Goal: Task Accomplishment & Management: Use online tool/utility

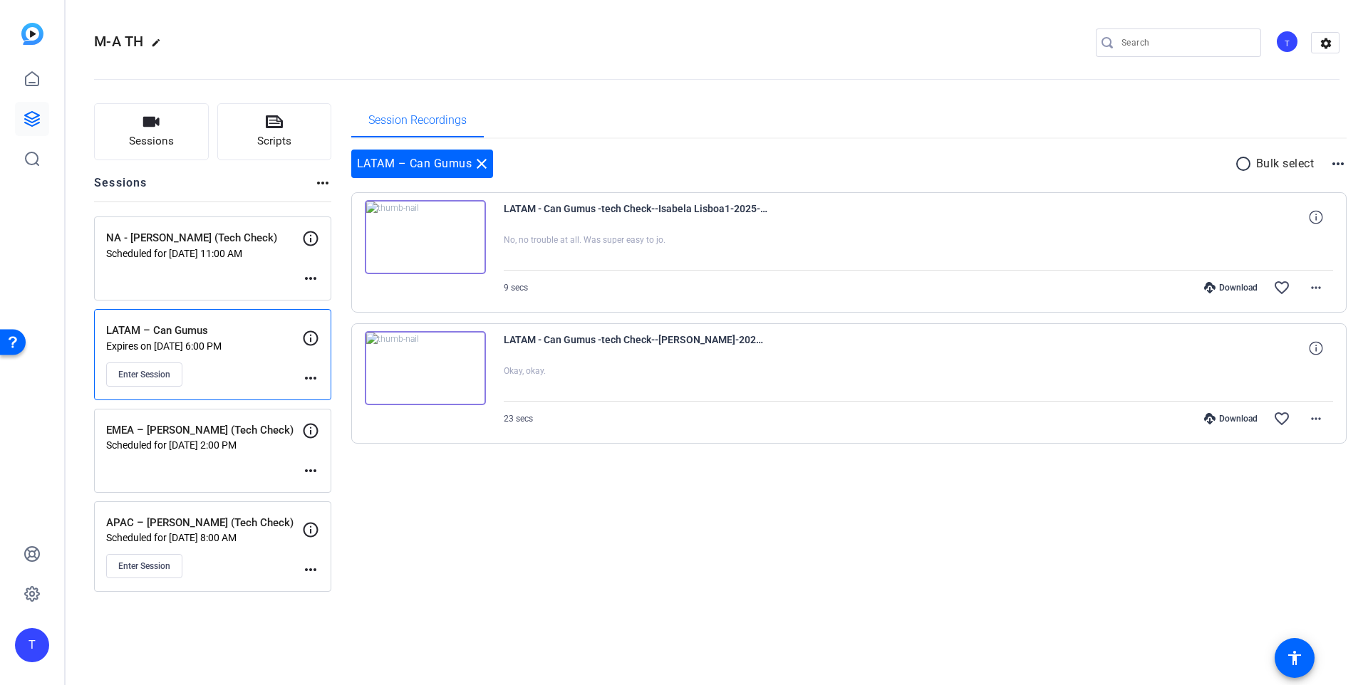
click at [229, 556] on div "Enter Session" at bounding box center [204, 566] width 196 height 24
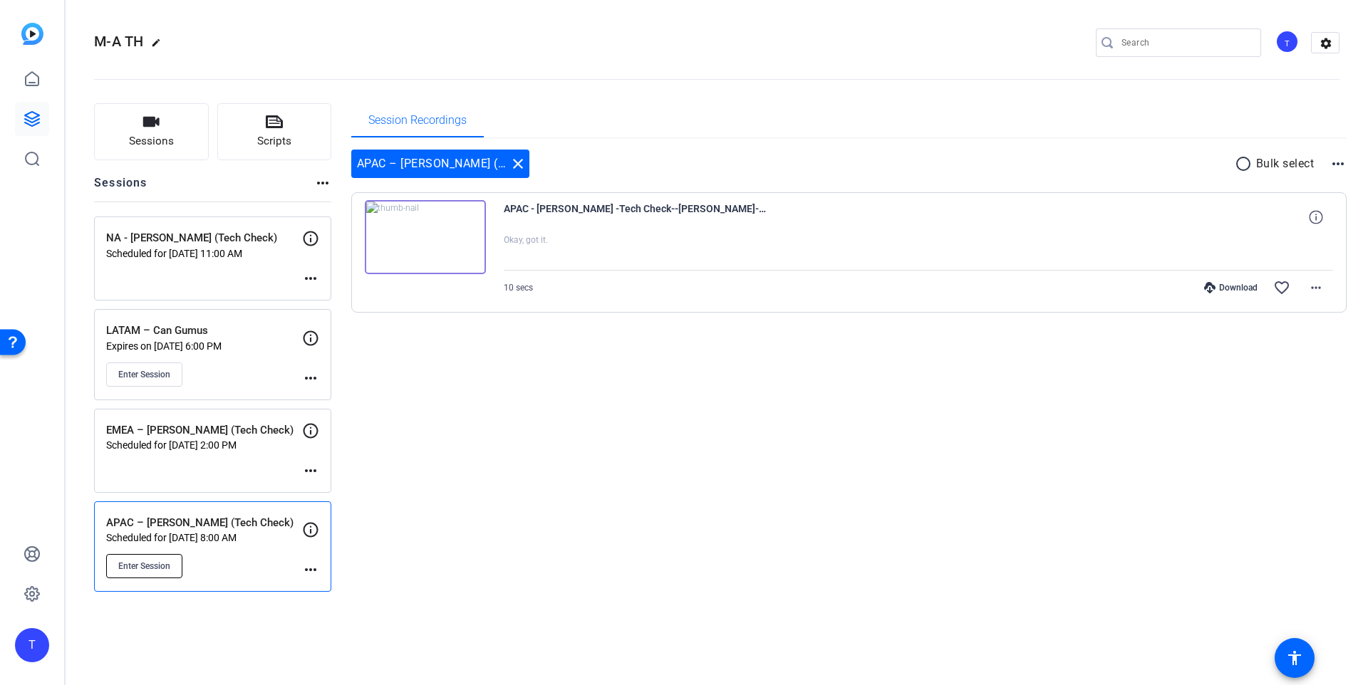
click at [167, 568] on span "Enter Session" at bounding box center [144, 566] width 52 height 11
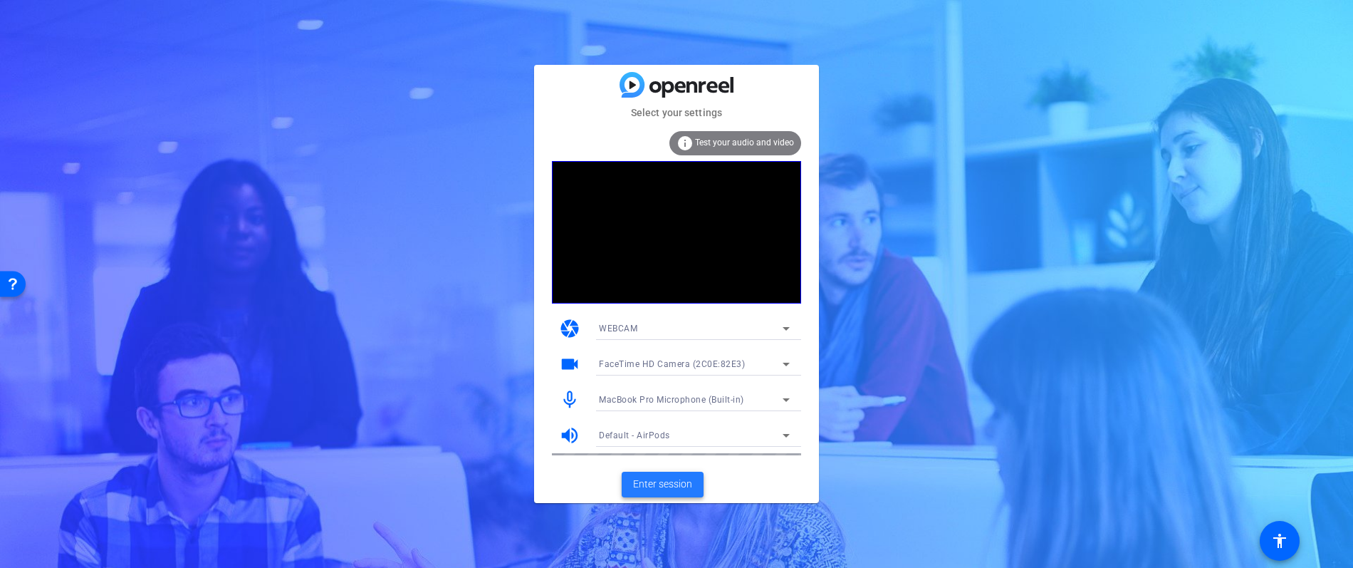
click at [674, 484] on span "Enter session" at bounding box center [662, 484] width 59 height 15
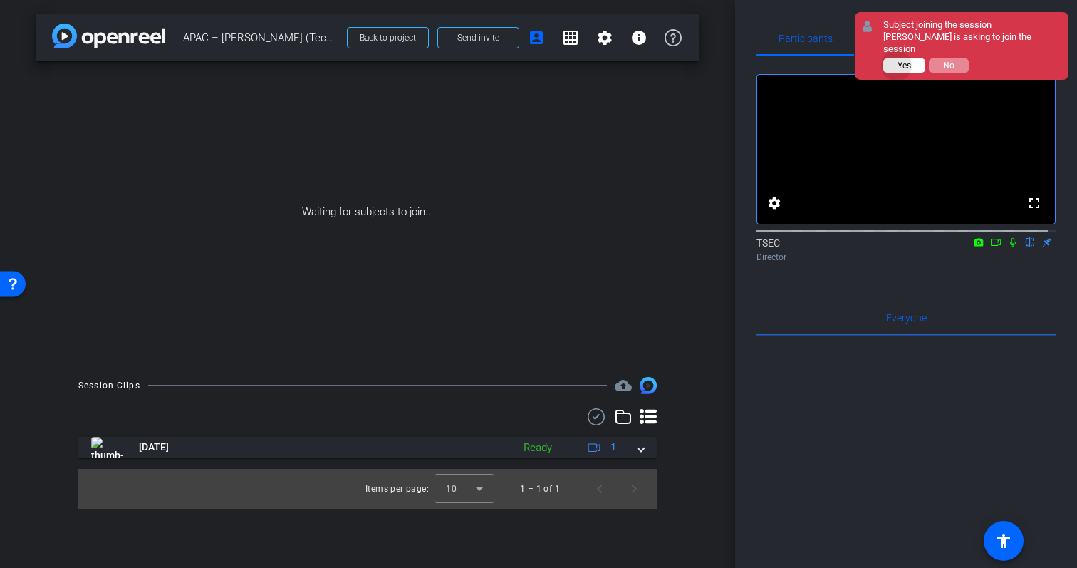
click at [897, 61] on span "Yes" at bounding box center [904, 66] width 14 height 10
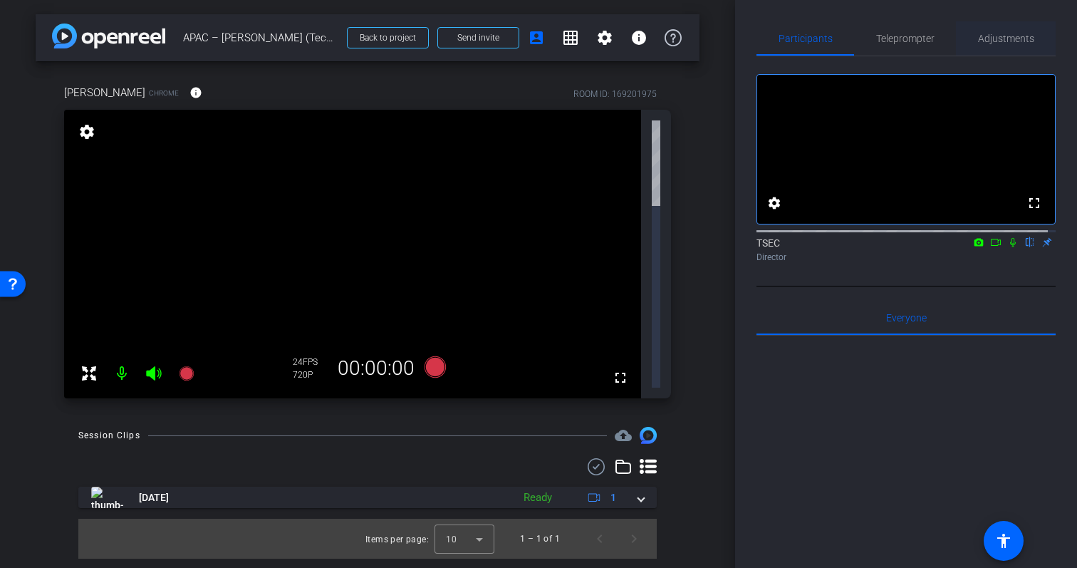
click at [985, 42] on span "Adjustments" at bounding box center [1006, 38] width 56 height 10
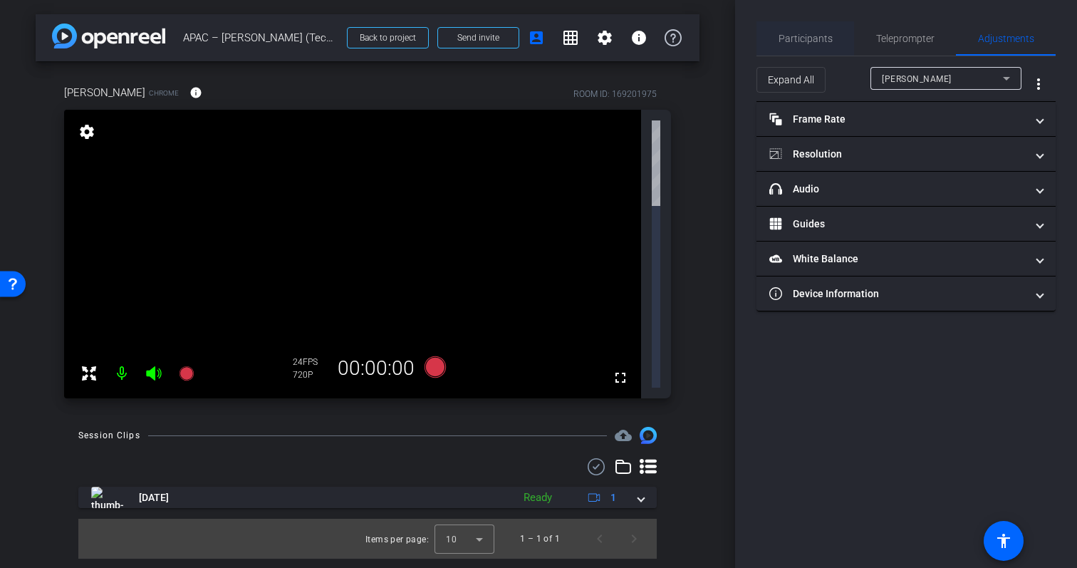
click at [806, 42] on span "Participants" at bounding box center [806, 38] width 54 height 10
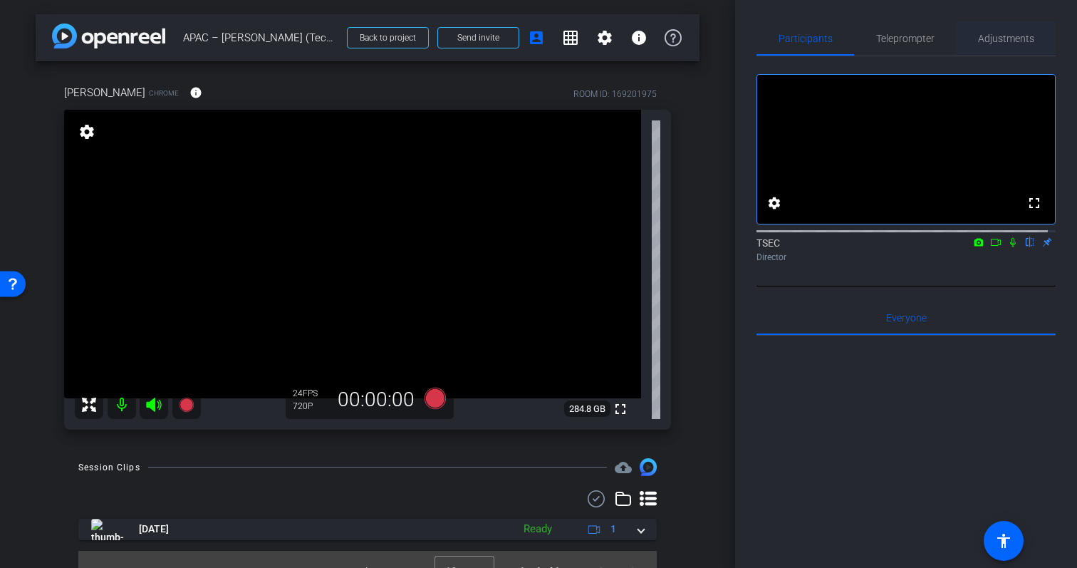
click at [992, 35] on span "Adjustments" at bounding box center [1006, 38] width 56 height 10
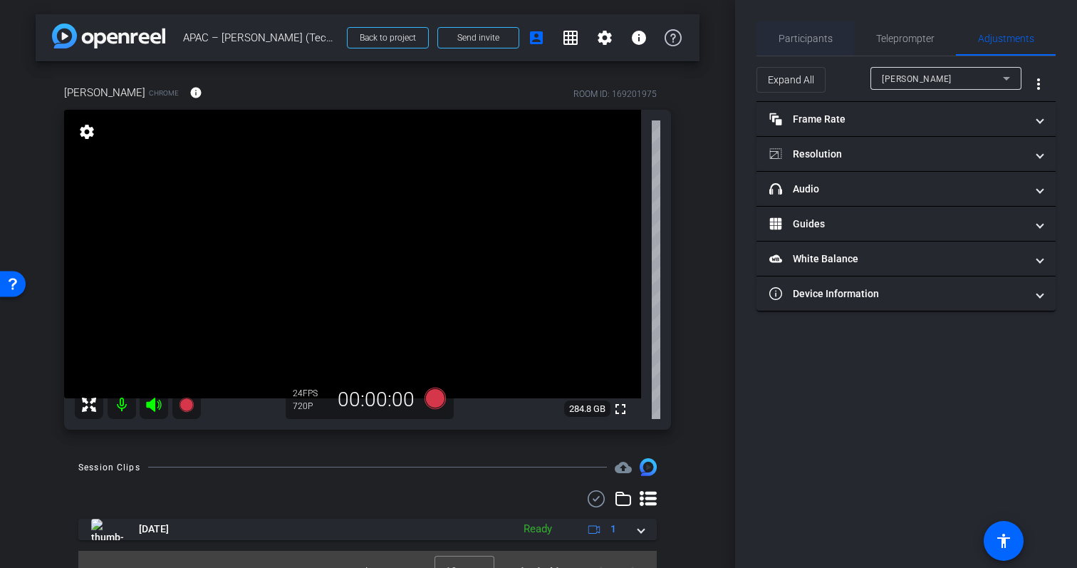
click at [803, 31] on span "Participants" at bounding box center [806, 38] width 54 height 34
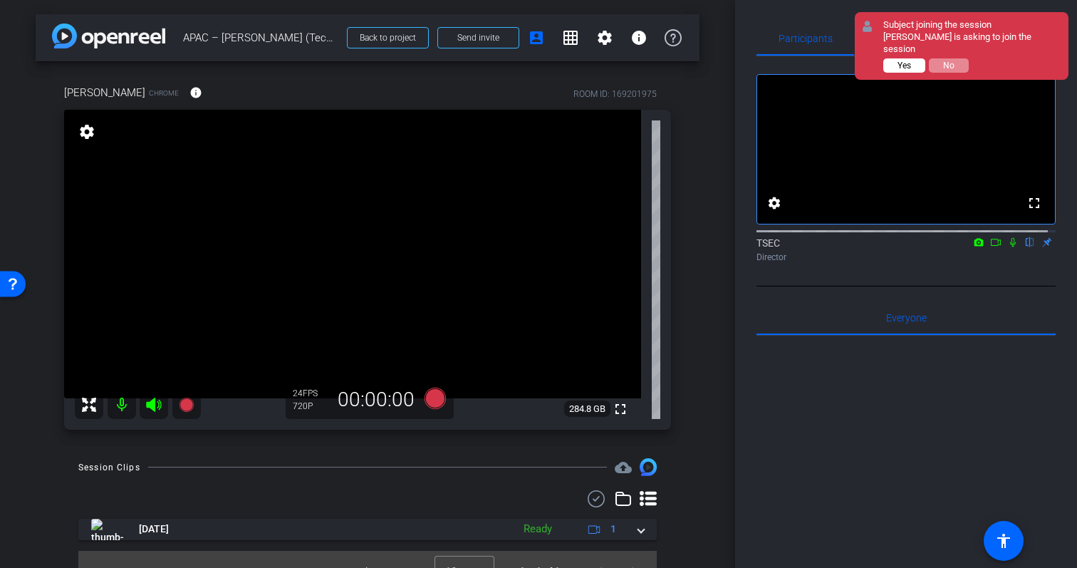
click at [908, 61] on span "Yes" at bounding box center [904, 66] width 14 height 10
click at [911, 61] on span "Yes" at bounding box center [904, 66] width 14 height 10
click at [904, 61] on span "Yes" at bounding box center [904, 66] width 14 height 10
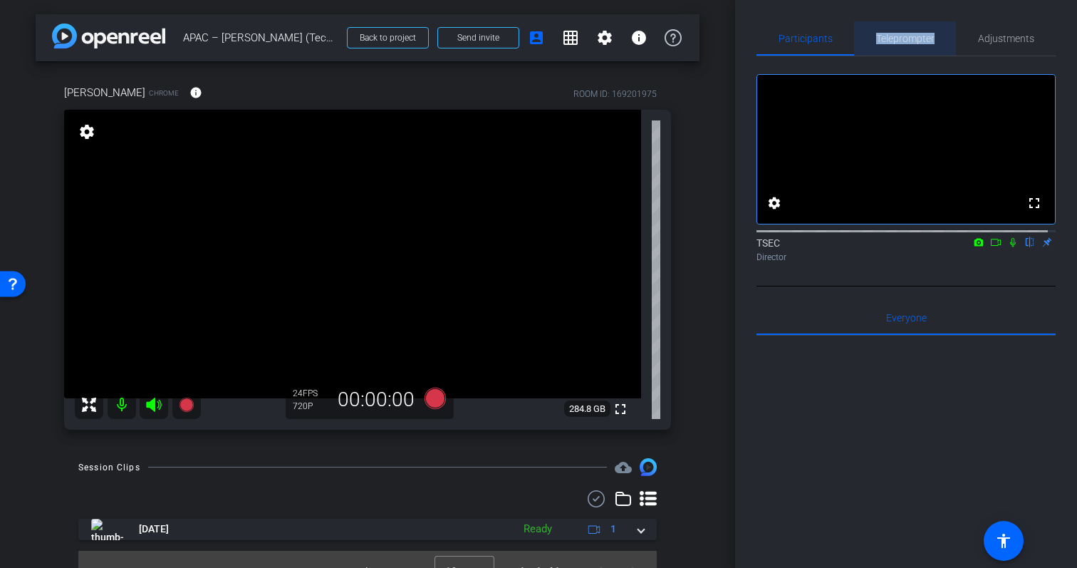
click at [904, 50] on span "Teleprompter" at bounding box center [905, 38] width 58 height 34
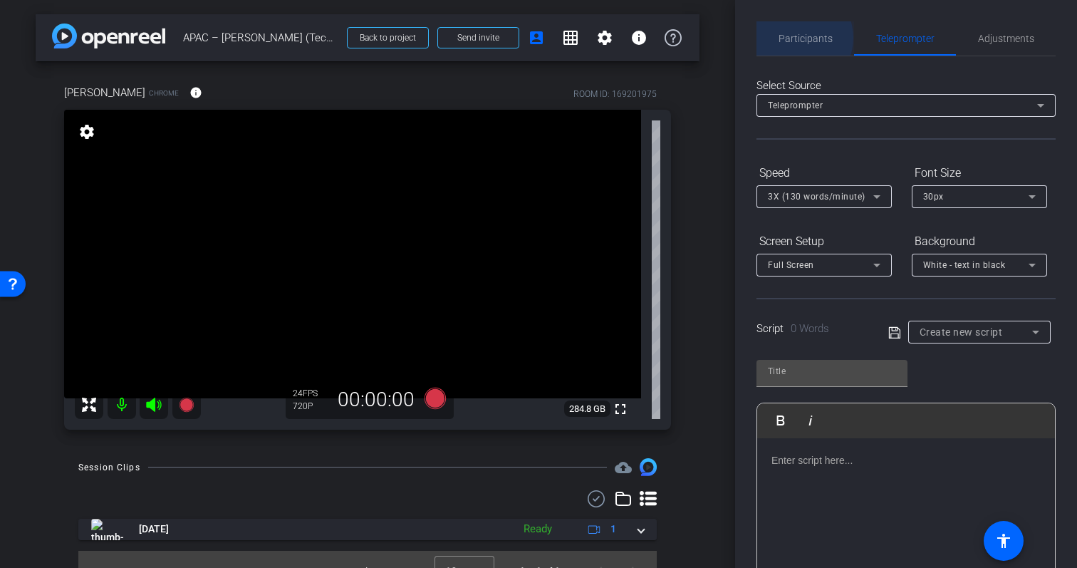
click at [795, 38] on span "Participants" at bounding box center [806, 38] width 54 height 10
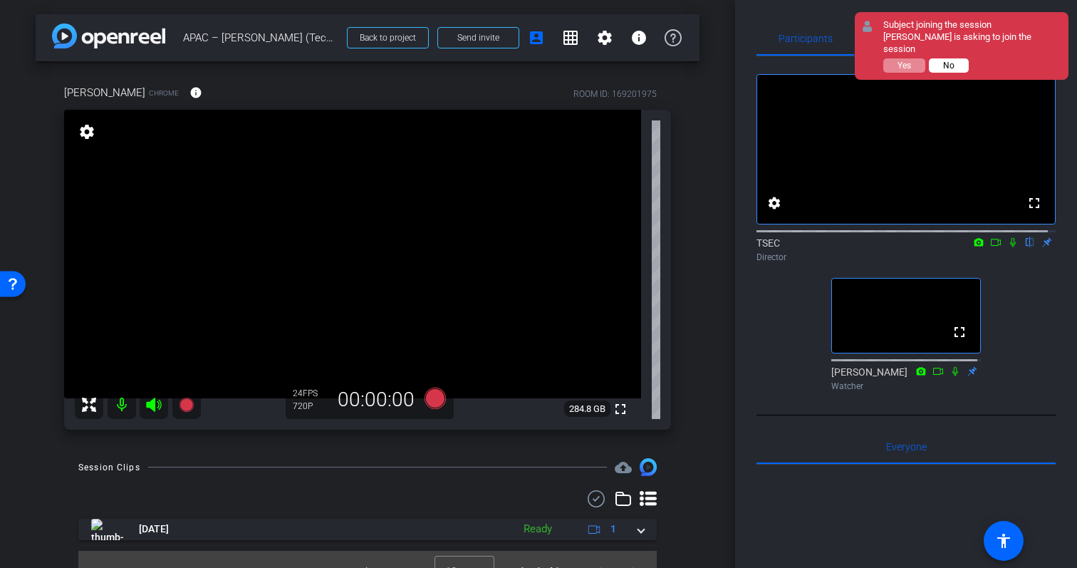
click at [954, 58] on button "No" at bounding box center [949, 65] width 40 height 14
click at [942, 58] on button "No" at bounding box center [949, 65] width 40 height 14
click at [944, 61] on span "No" at bounding box center [948, 66] width 11 height 10
click at [954, 58] on button "No" at bounding box center [949, 65] width 40 height 14
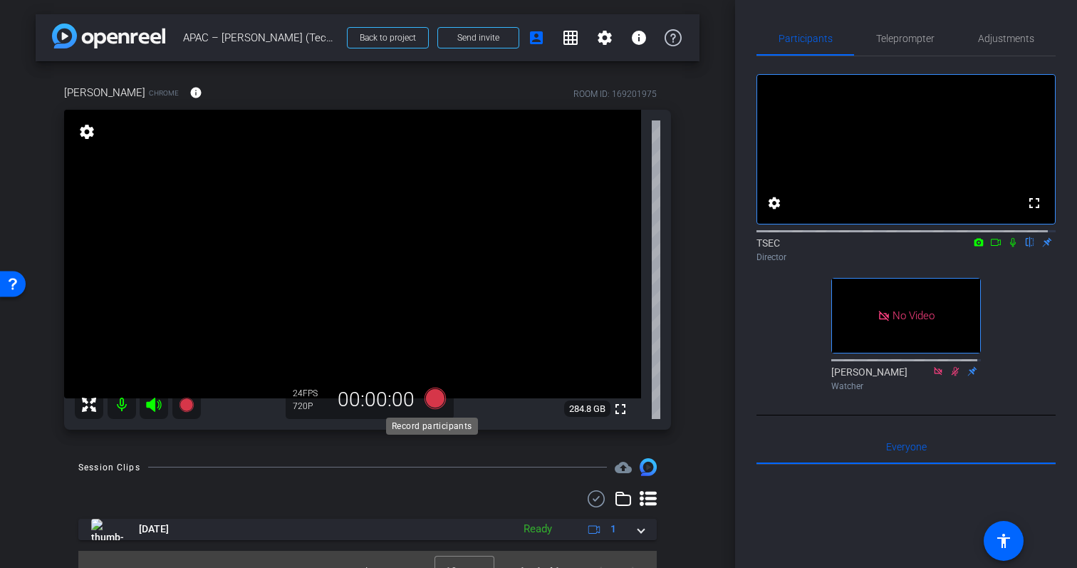
click at [431, 400] on icon at bounding box center [435, 397] width 21 height 21
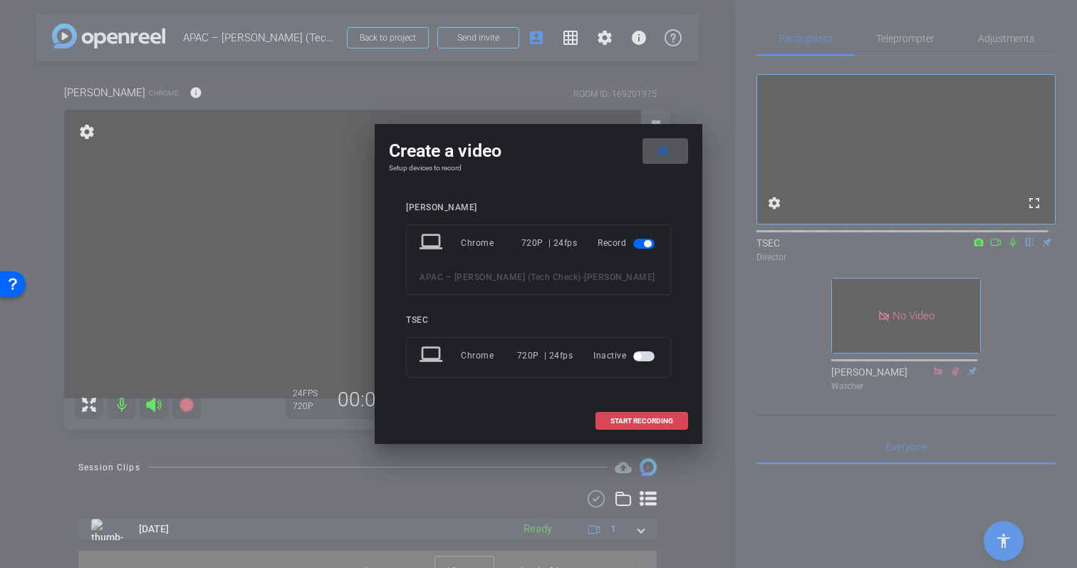
click at [623, 418] on span "START RECORDING" at bounding box center [641, 420] width 63 height 7
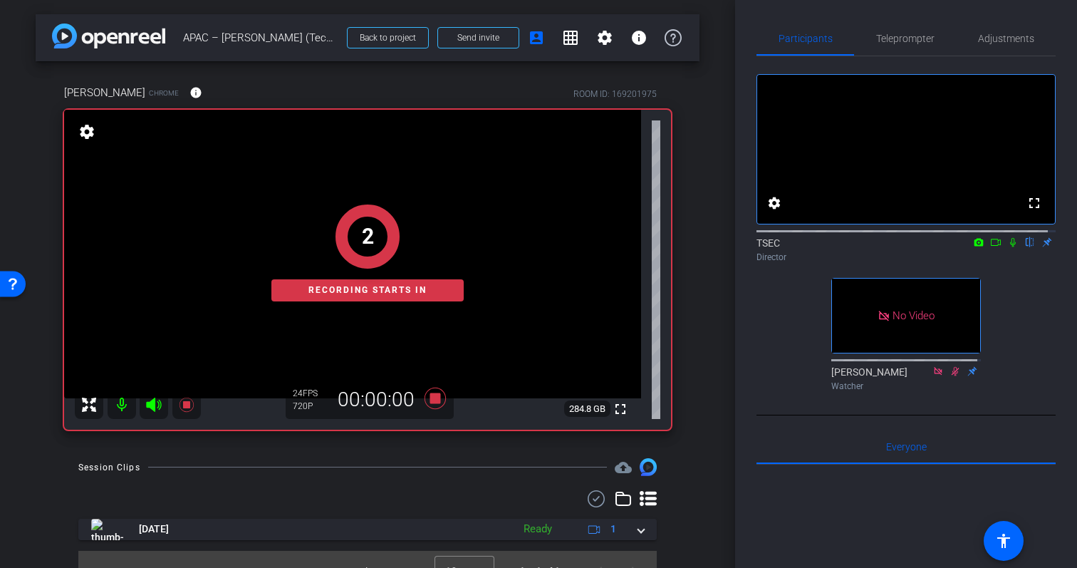
click at [990, 247] on icon at bounding box center [995, 242] width 11 height 10
click at [1024, 247] on icon at bounding box center [1029, 242] width 11 height 10
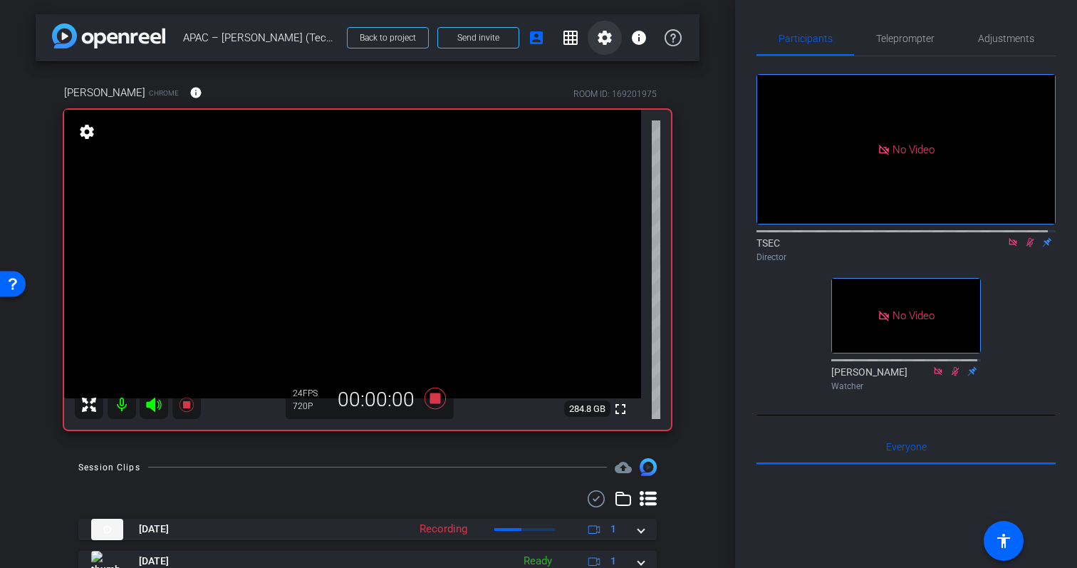
click at [596, 37] on mat-icon "settings" at bounding box center [604, 37] width 17 height 17
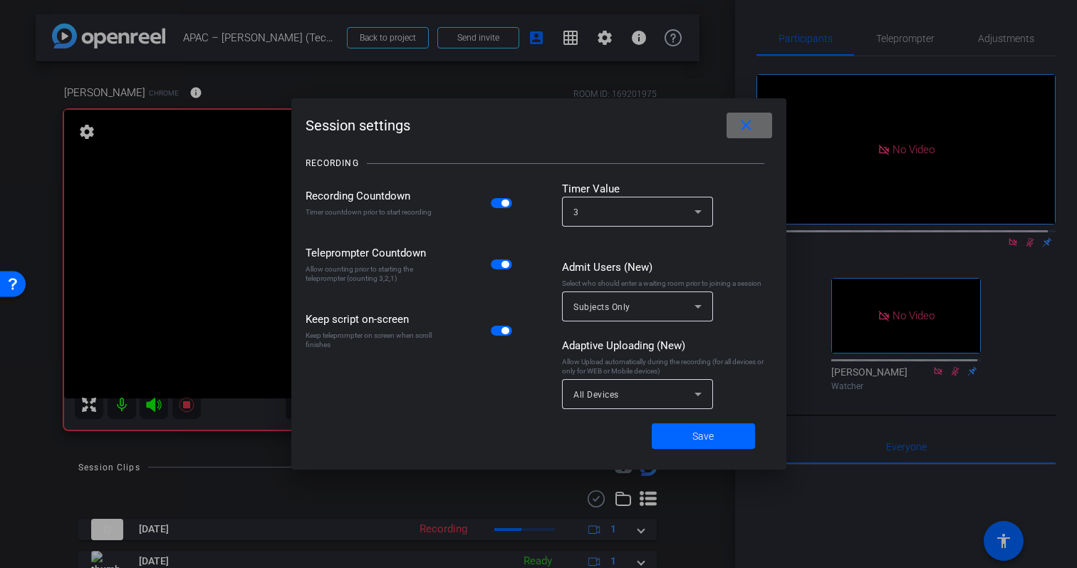
click at [747, 119] on mat-icon "close" at bounding box center [746, 126] width 18 height 18
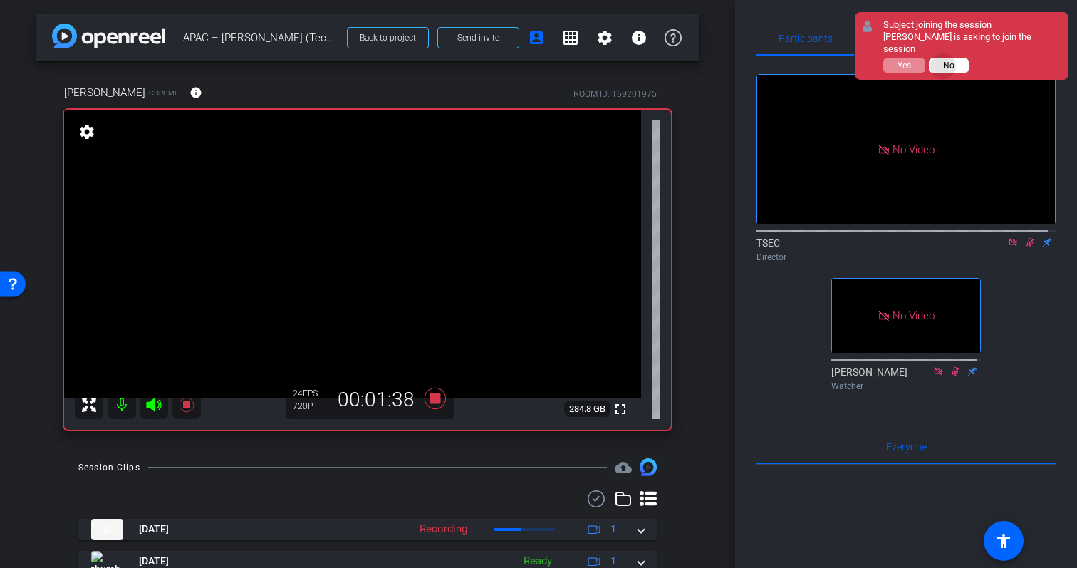
click at [943, 61] on span "No" at bounding box center [948, 66] width 11 height 10
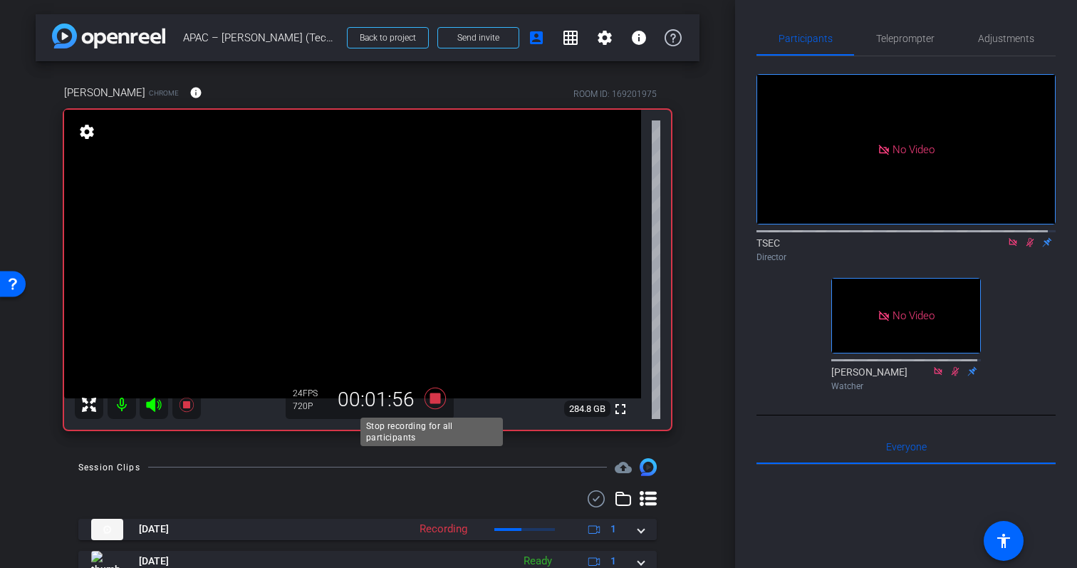
click at [429, 398] on icon at bounding box center [435, 397] width 21 height 21
click at [1024, 247] on icon at bounding box center [1029, 242] width 11 height 10
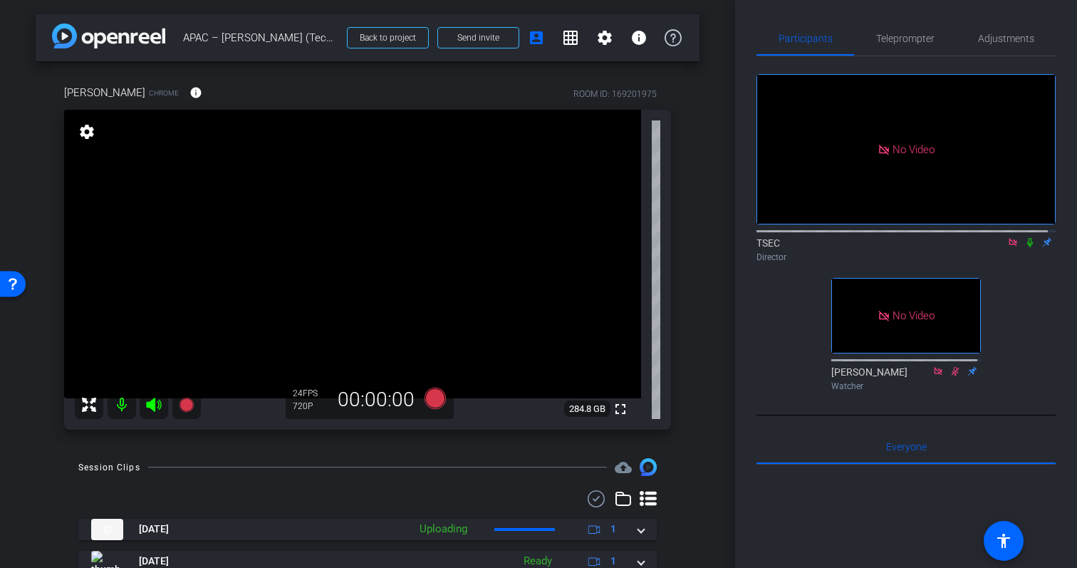
click at [1007, 247] on icon at bounding box center [1012, 242] width 11 height 10
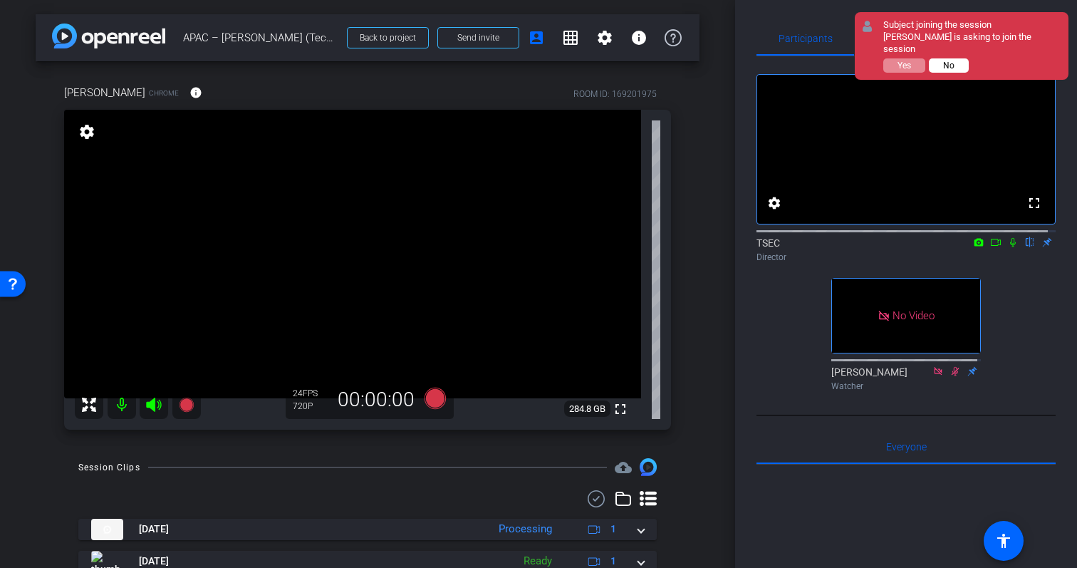
click at [947, 61] on span "No" at bounding box center [948, 66] width 11 height 10
click at [954, 61] on span "No" at bounding box center [948, 66] width 11 height 10
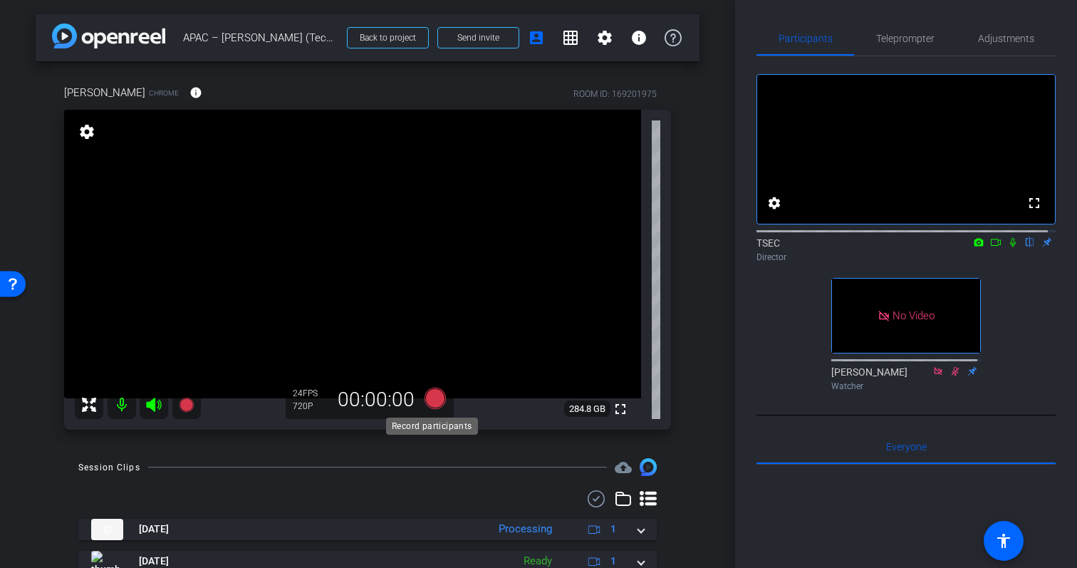
click at [431, 401] on icon at bounding box center [435, 397] width 21 height 21
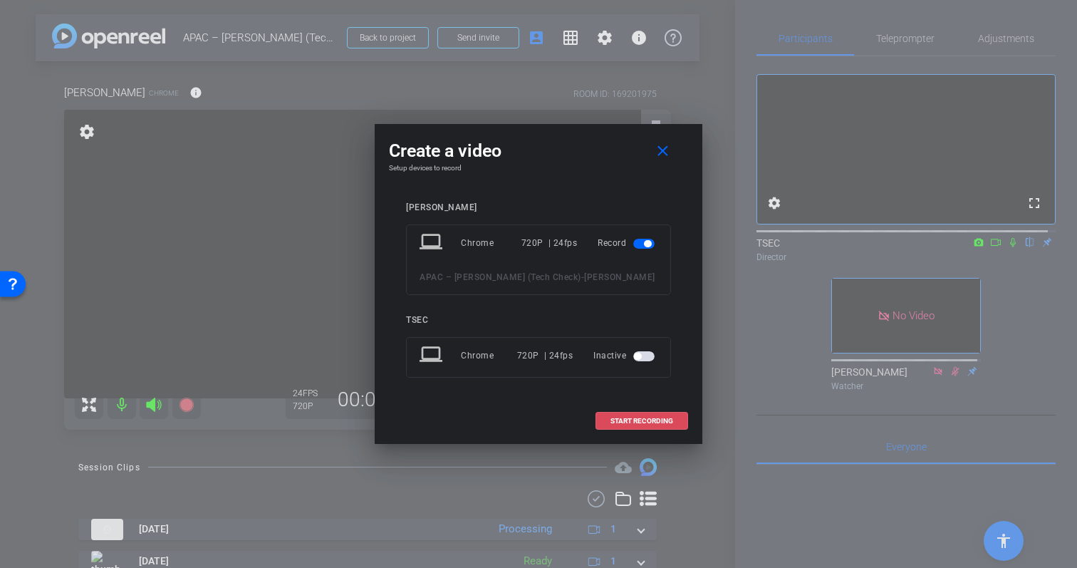
drag, startPoint x: 628, startPoint y: 424, endPoint x: 703, endPoint y: 405, distance: 77.7
click at [628, 423] on span "START RECORDING" at bounding box center [641, 420] width 63 height 7
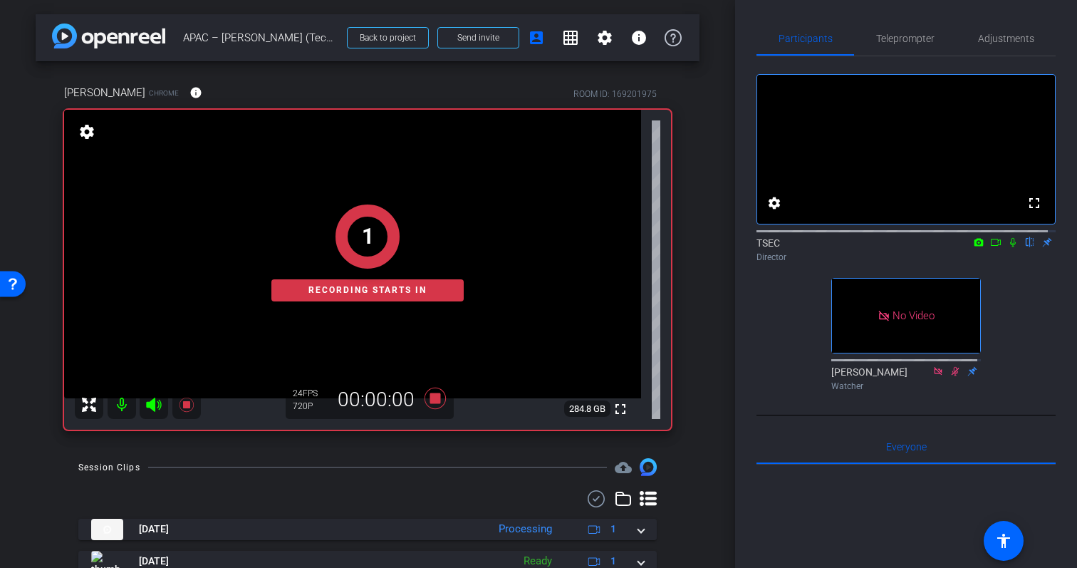
click at [1010, 247] on icon at bounding box center [1013, 242] width 6 height 9
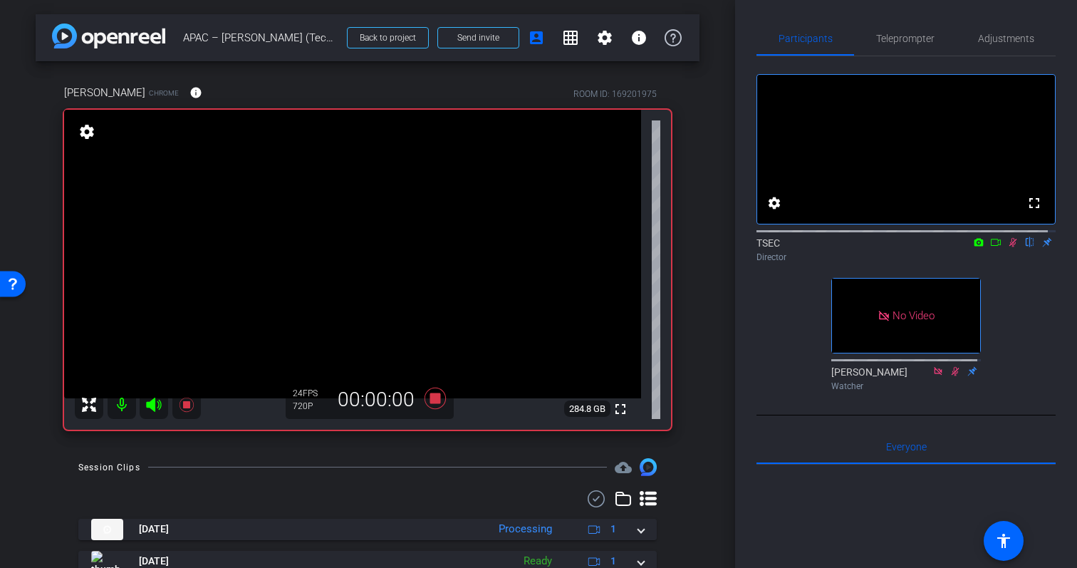
click at [990, 247] on icon at bounding box center [995, 242] width 11 height 10
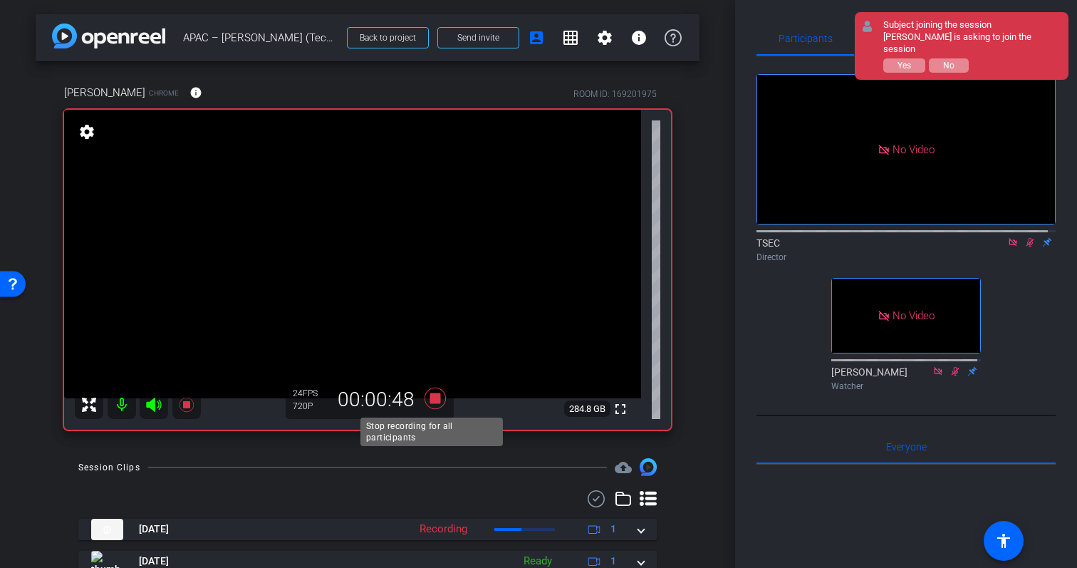
click at [430, 398] on icon at bounding box center [435, 397] width 21 height 21
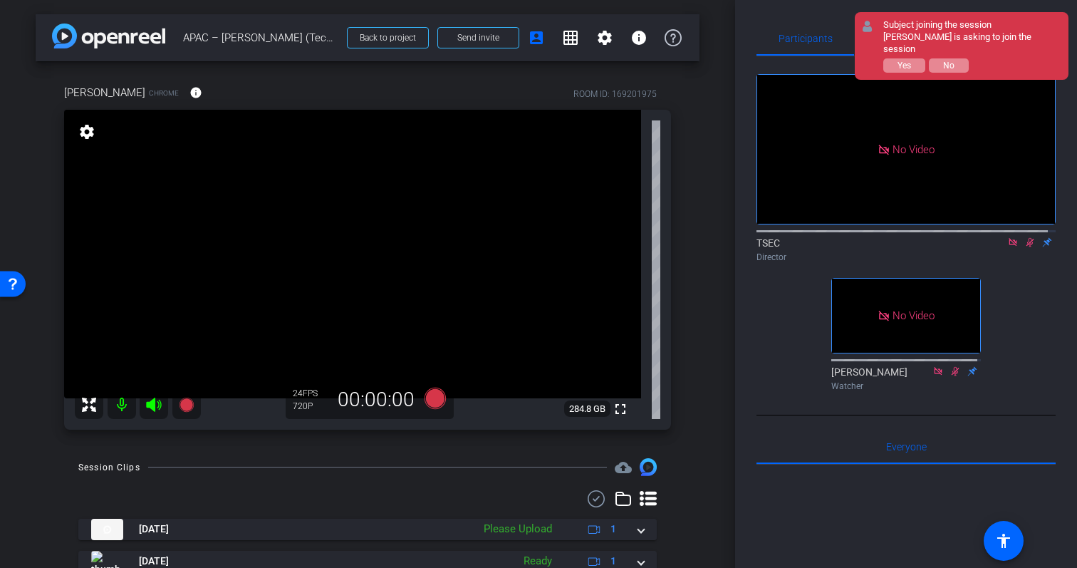
click at [1024, 247] on icon at bounding box center [1029, 242] width 11 height 10
click at [1009, 247] on icon at bounding box center [1012, 242] width 11 height 10
click at [949, 61] on span "No" at bounding box center [948, 66] width 11 height 10
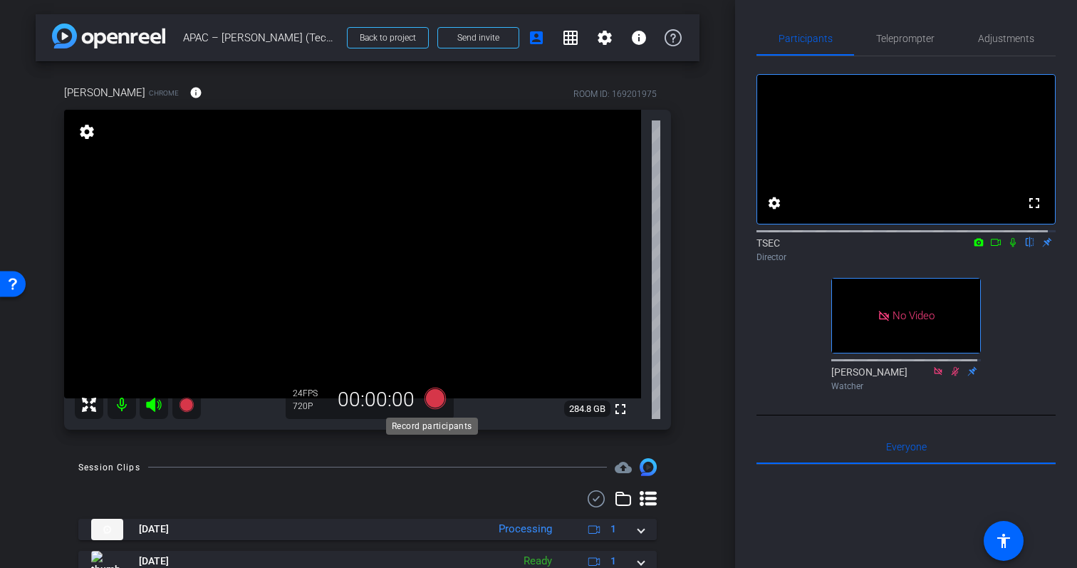
click at [430, 399] on icon at bounding box center [435, 397] width 21 height 21
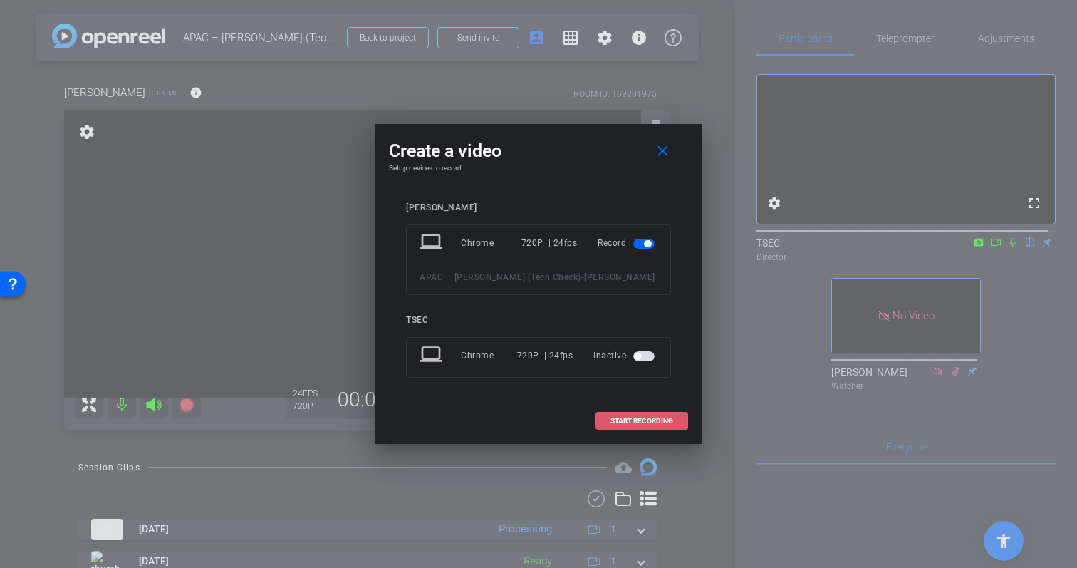
click at [662, 420] on span "START RECORDING" at bounding box center [641, 420] width 63 height 7
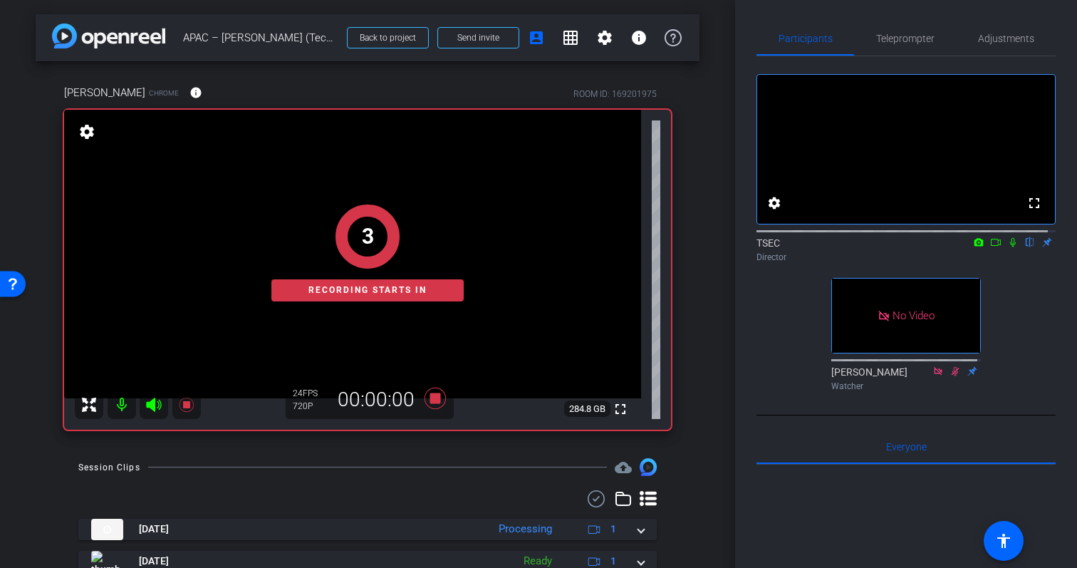
click at [1007, 247] on icon at bounding box center [1012, 242] width 11 height 10
click at [990, 247] on icon at bounding box center [995, 242] width 11 height 10
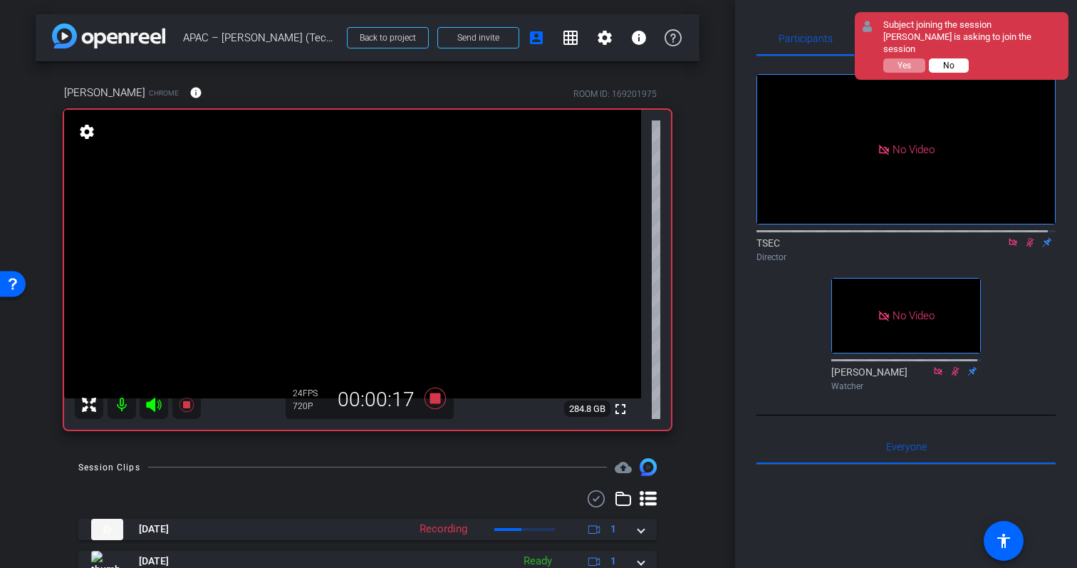
click at [949, 61] on span "No" at bounding box center [948, 66] width 11 height 10
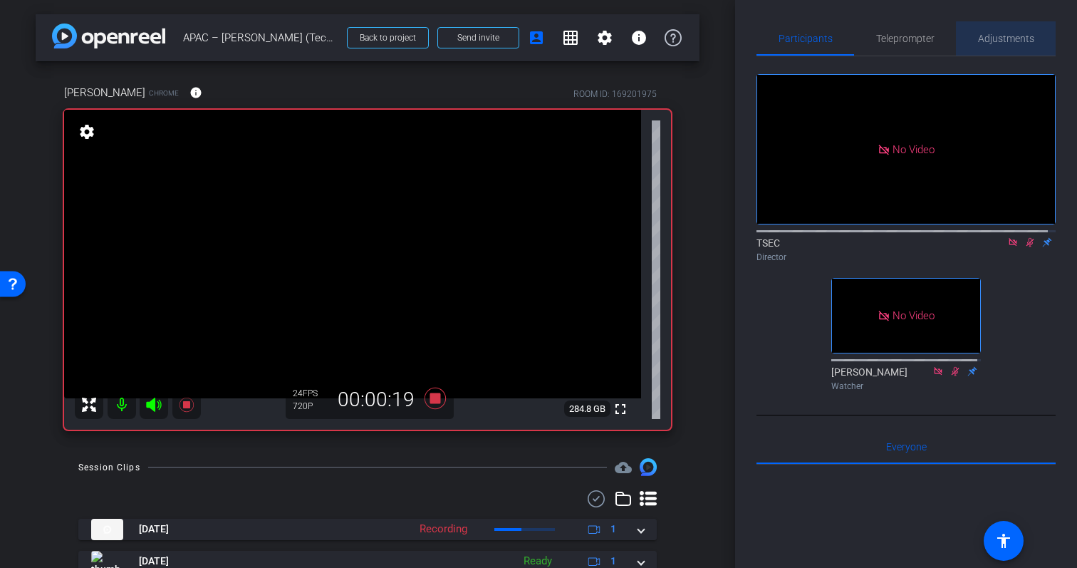
click at [1015, 39] on span "Adjustments" at bounding box center [1006, 38] width 56 height 10
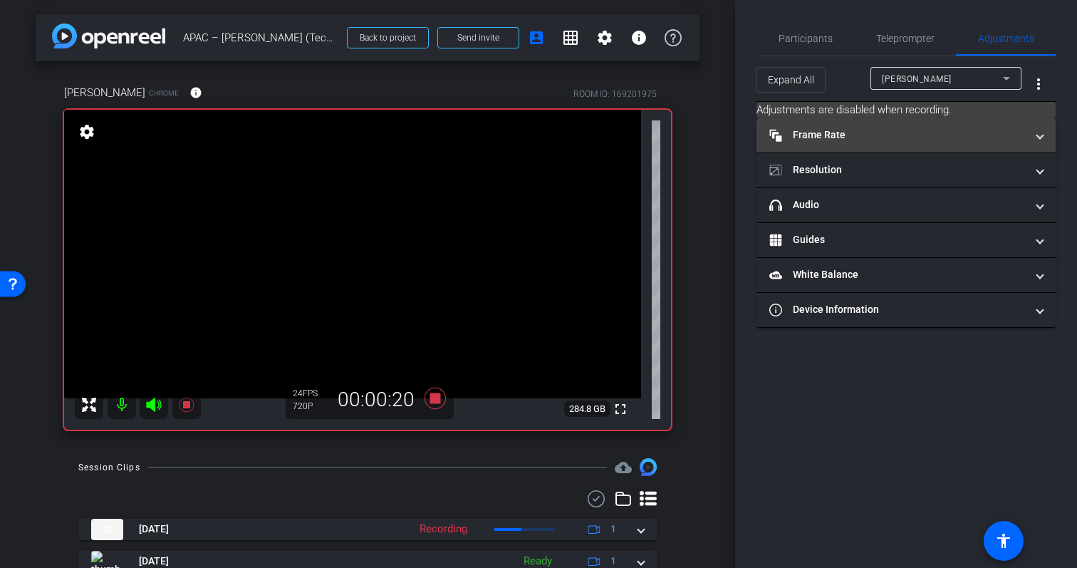
click at [988, 134] on mat-panel-title "Frame Rate Frame Rate" at bounding box center [897, 134] width 256 height 15
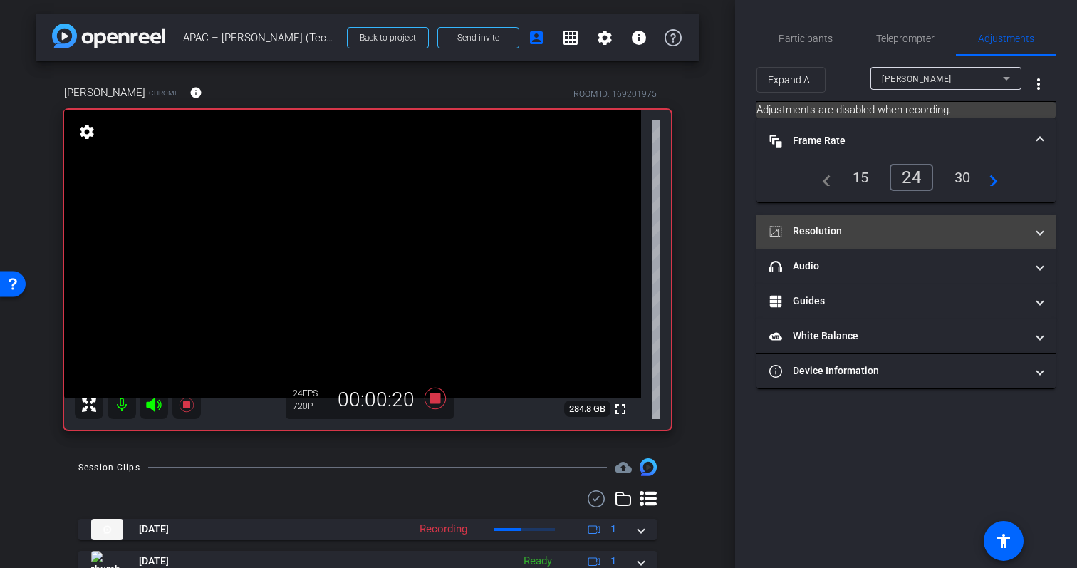
click at [979, 218] on mat-expansion-panel-header "Resolution" at bounding box center [905, 231] width 299 height 34
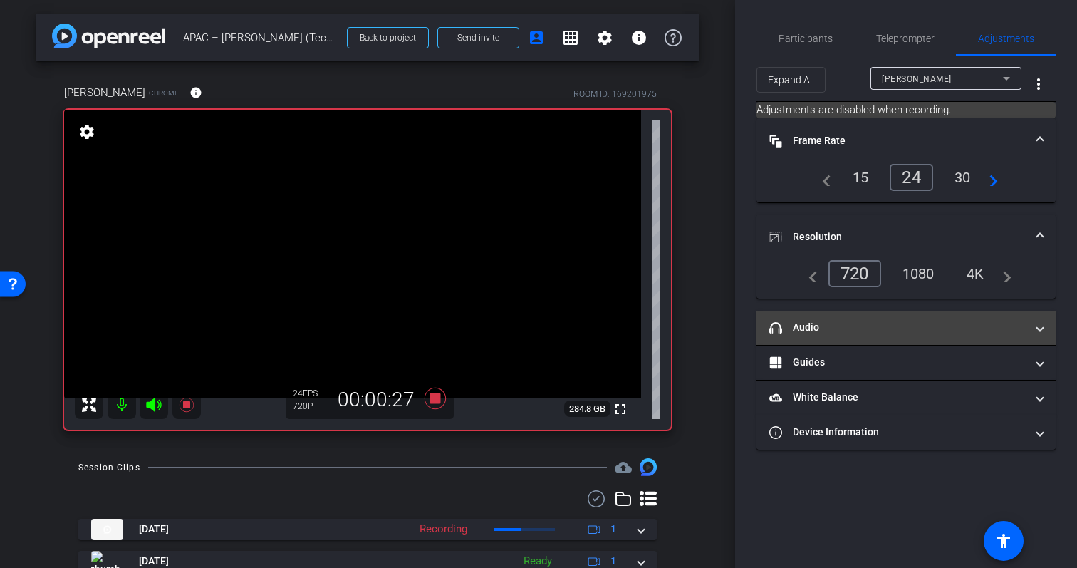
click at [906, 328] on mat-panel-title "headphone icon Audio" at bounding box center [897, 327] width 256 height 15
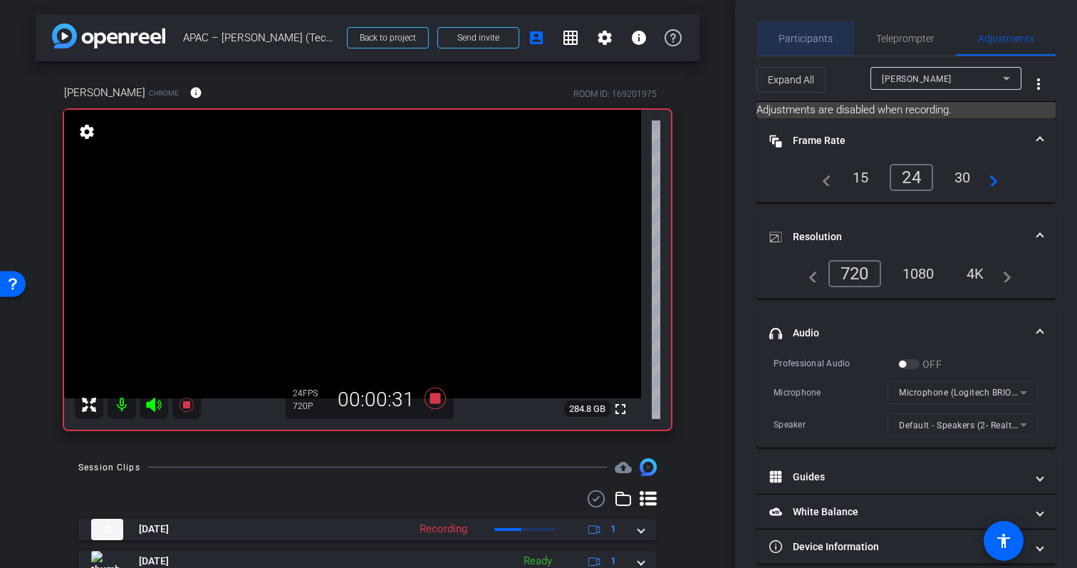
click at [811, 37] on span "Participants" at bounding box center [806, 38] width 54 height 10
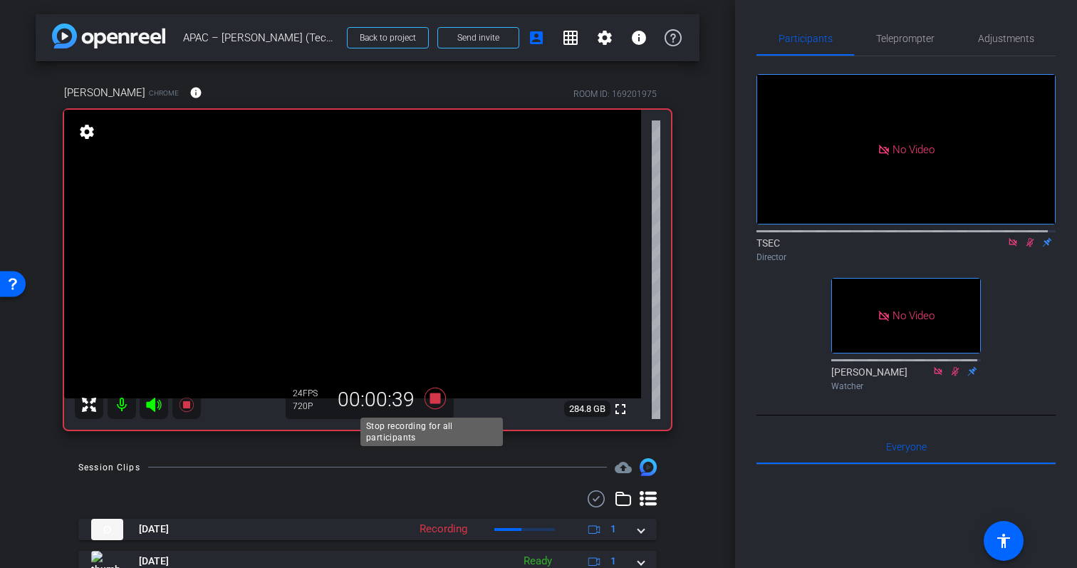
click at [434, 401] on icon at bounding box center [435, 397] width 21 height 21
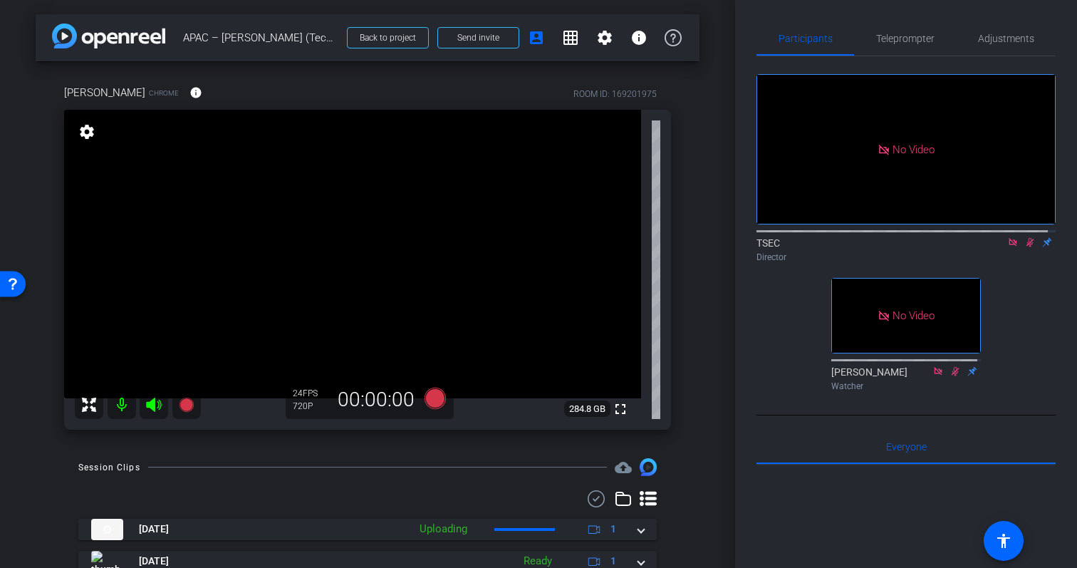
click at [1026, 238] on icon at bounding box center [1030, 242] width 8 height 9
click at [915, 37] on span "Teleprompter" at bounding box center [905, 38] width 58 height 10
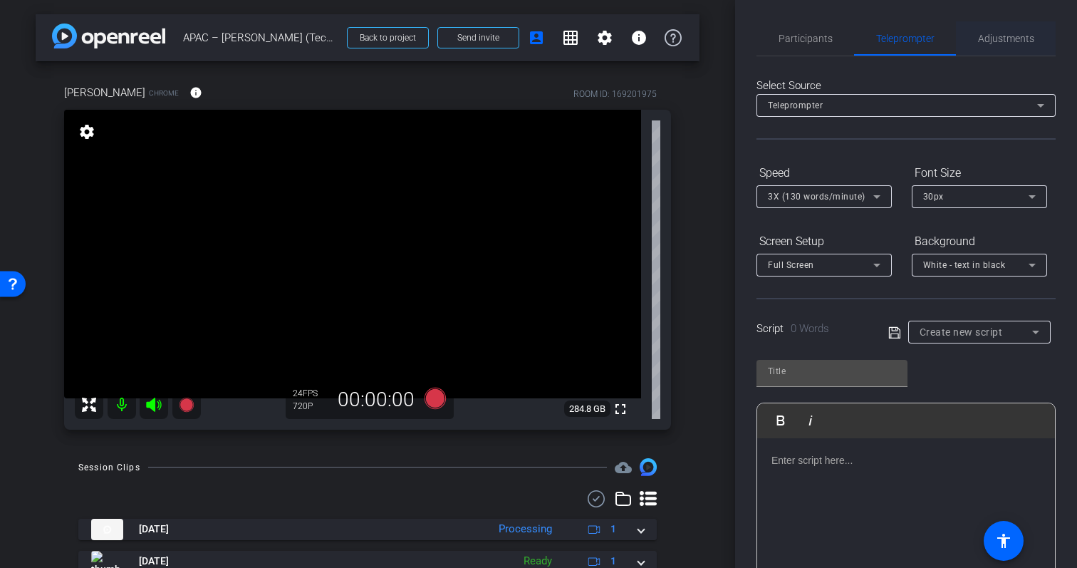
click at [989, 43] on span "Adjustments" at bounding box center [1006, 38] width 56 height 10
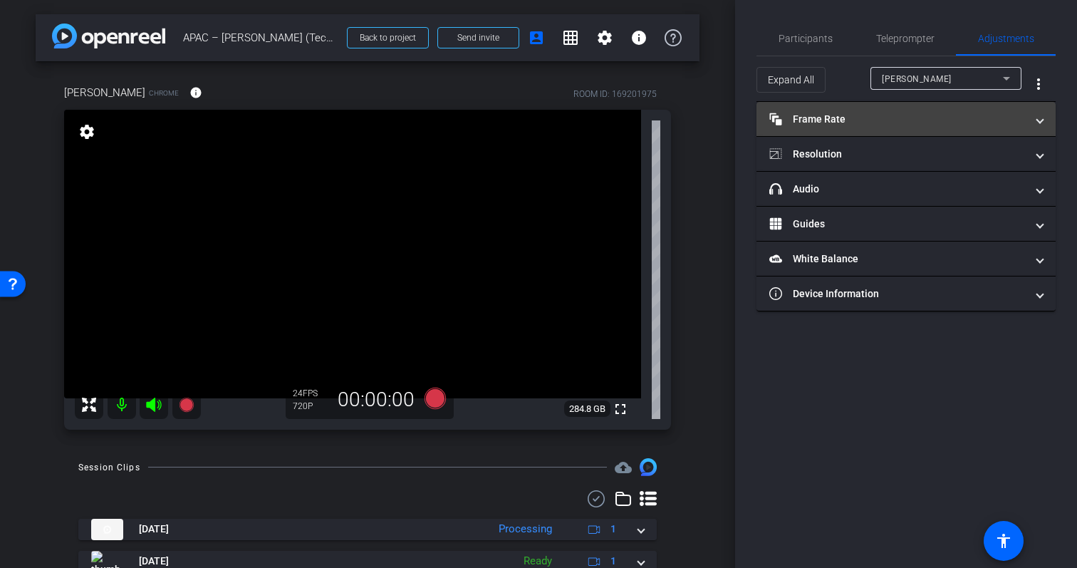
click at [853, 113] on mat-panel-title "Frame Rate Frame Rate" at bounding box center [897, 119] width 256 height 15
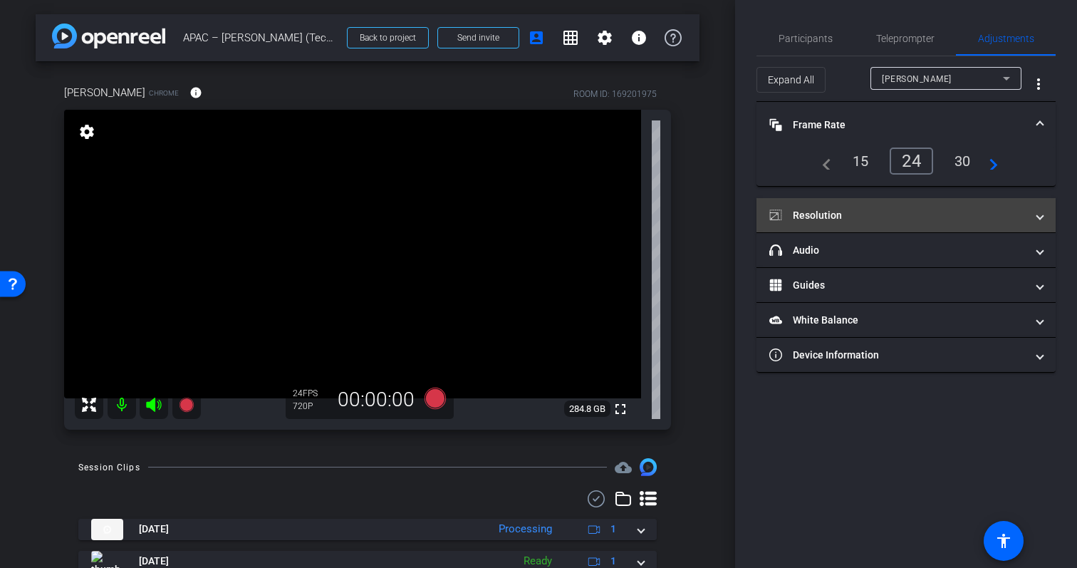
click at [963, 211] on mat-panel-title "Resolution" at bounding box center [897, 215] width 256 height 15
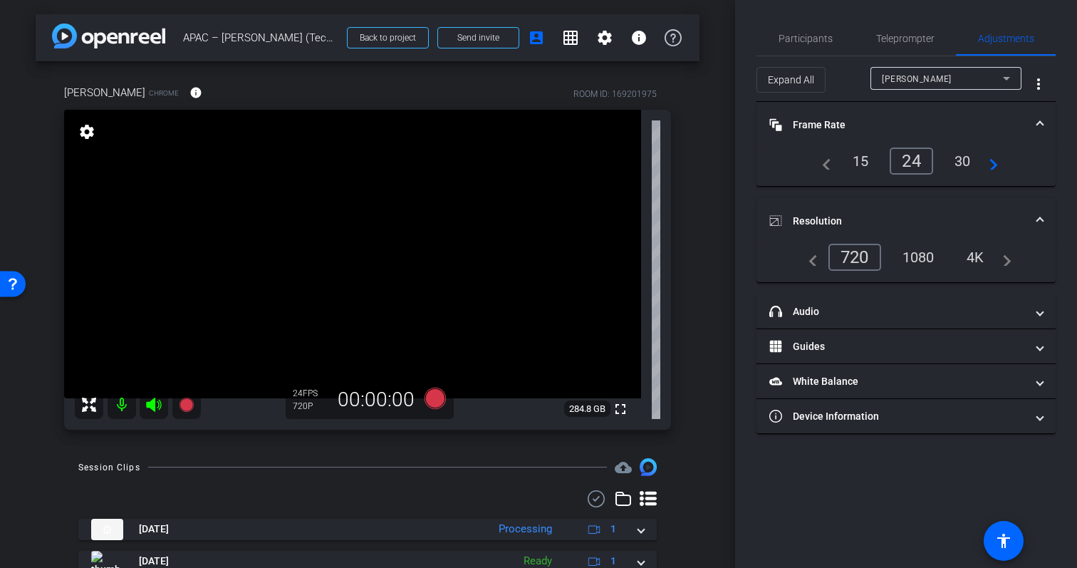
click at [910, 255] on div "1080" at bounding box center [918, 257] width 53 height 24
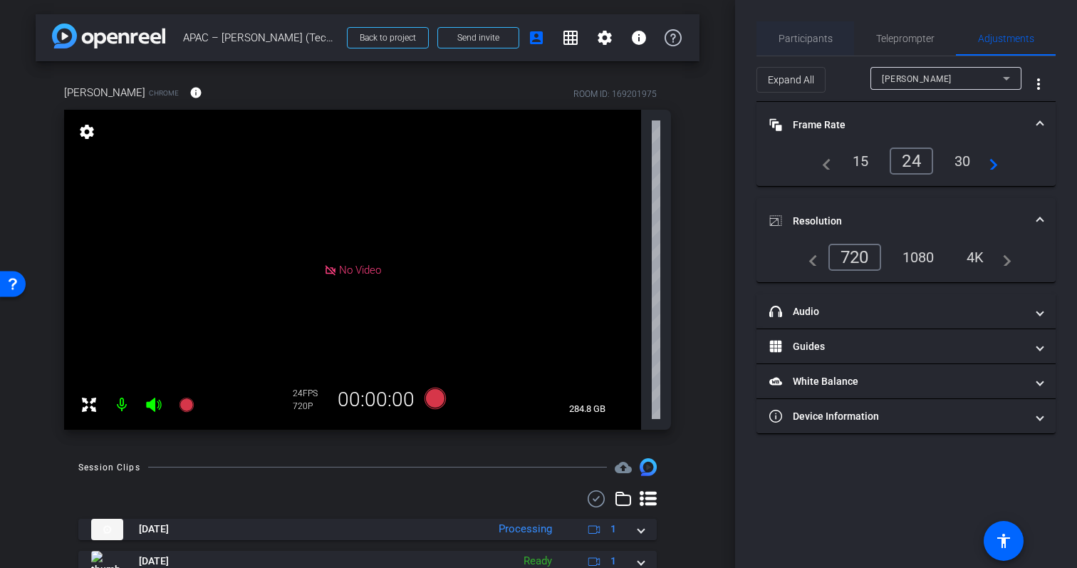
click at [807, 41] on span "Participants" at bounding box center [806, 38] width 54 height 10
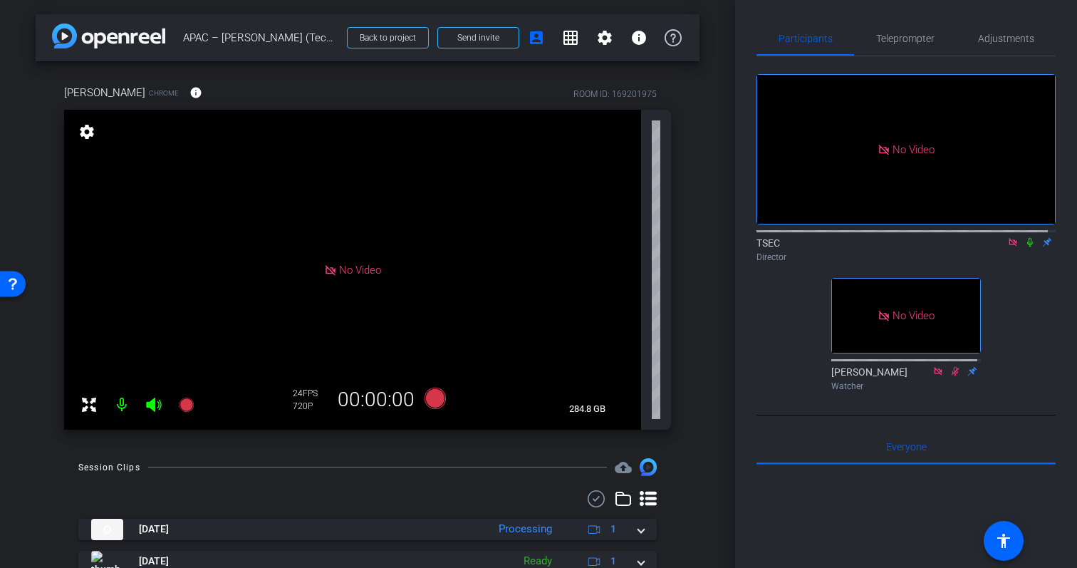
click at [1007, 237] on icon at bounding box center [1012, 242] width 11 height 10
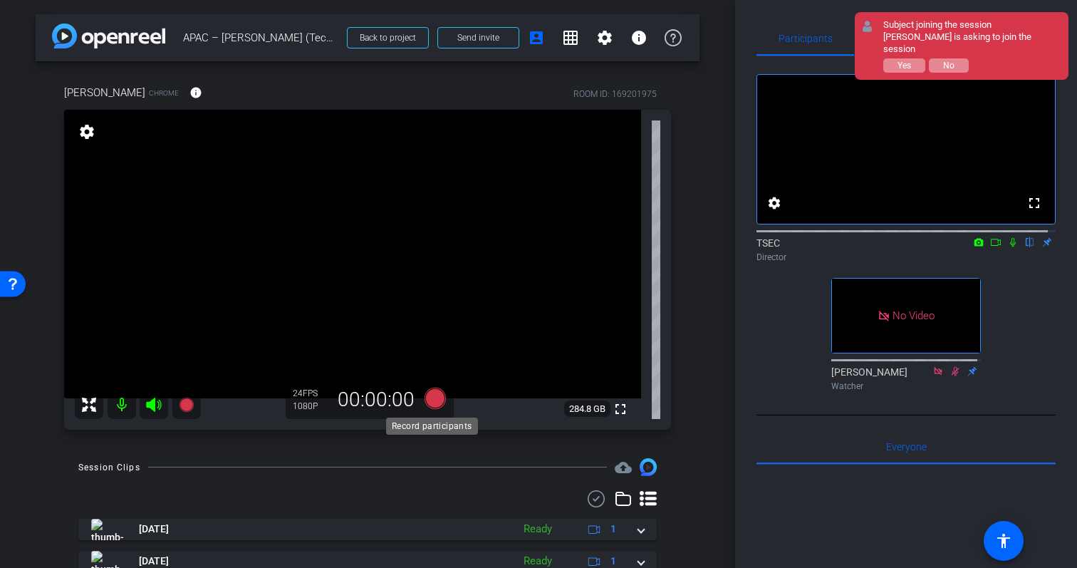
click at [432, 402] on icon at bounding box center [435, 397] width 21 height 21
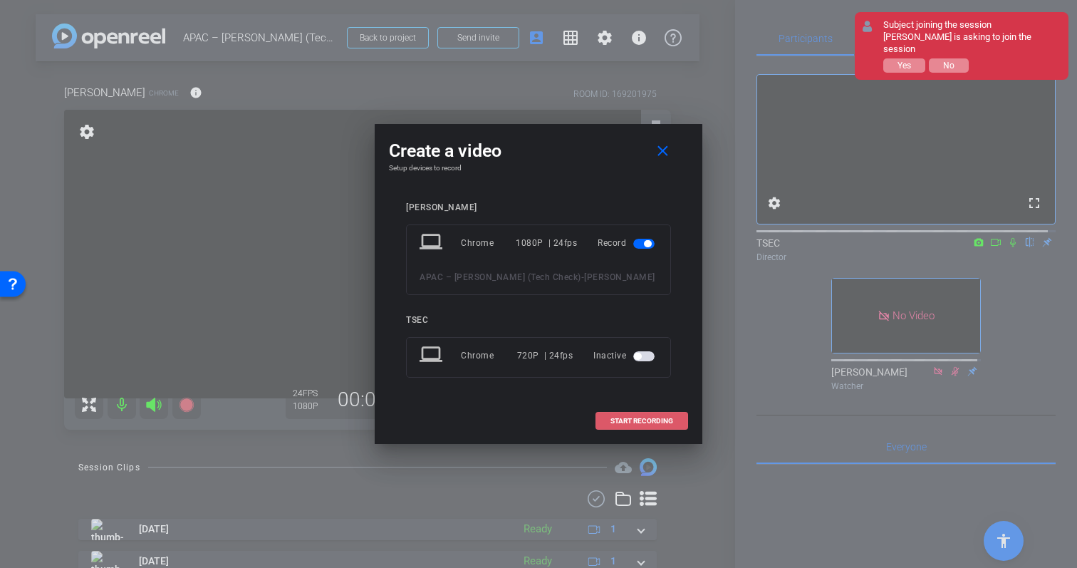
click at [658, 418] on span "START RECORDING" at bounding box center [641, 420] width 63 height 7
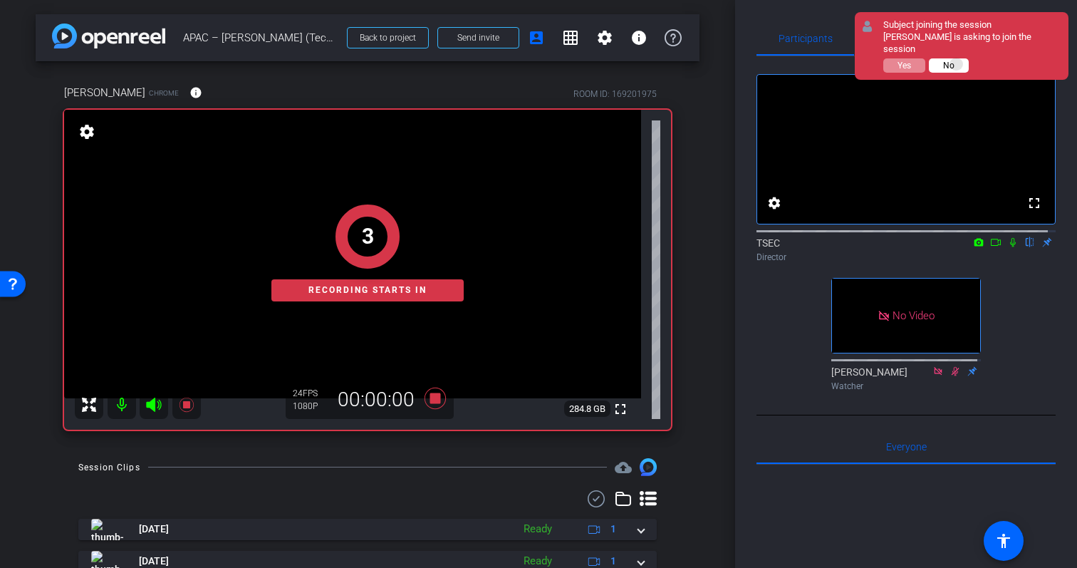
click at [957, 58] on button "No" at bounding box center [949, 65] width 40 height 14
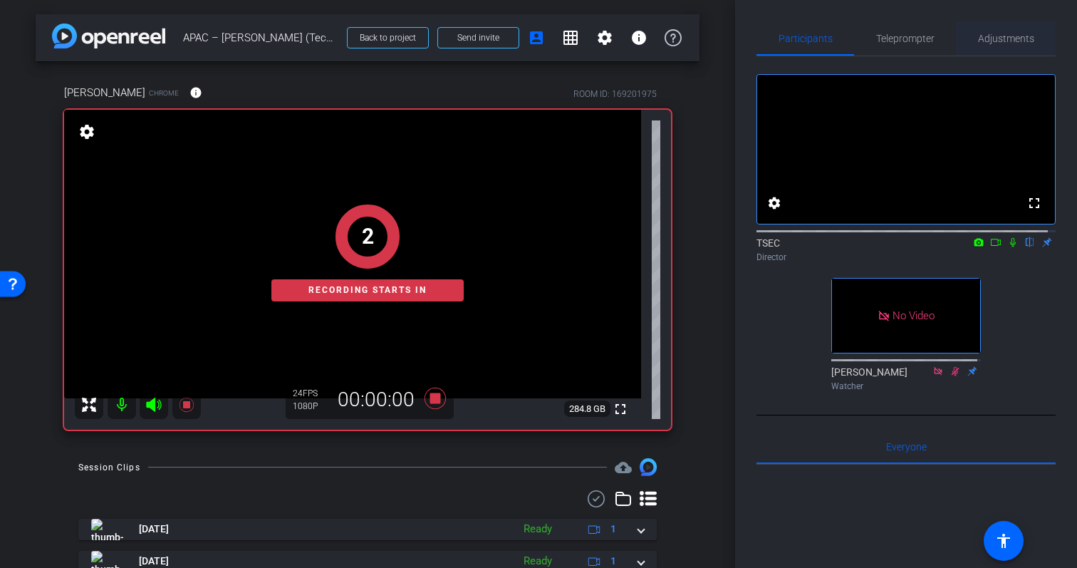
click at [1008, 34] on span "Adjustments" at bounding box center [1006, 38] width 56 height 10
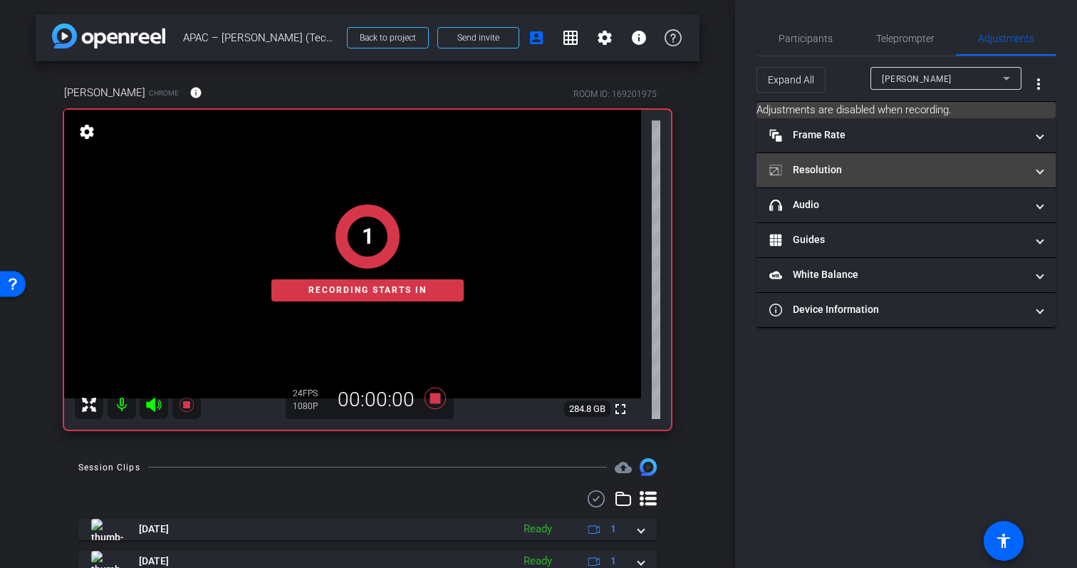
click at [956, 170] on mat-panel-title "Resolution" at bounding box center [897, 169] width 256 height 15
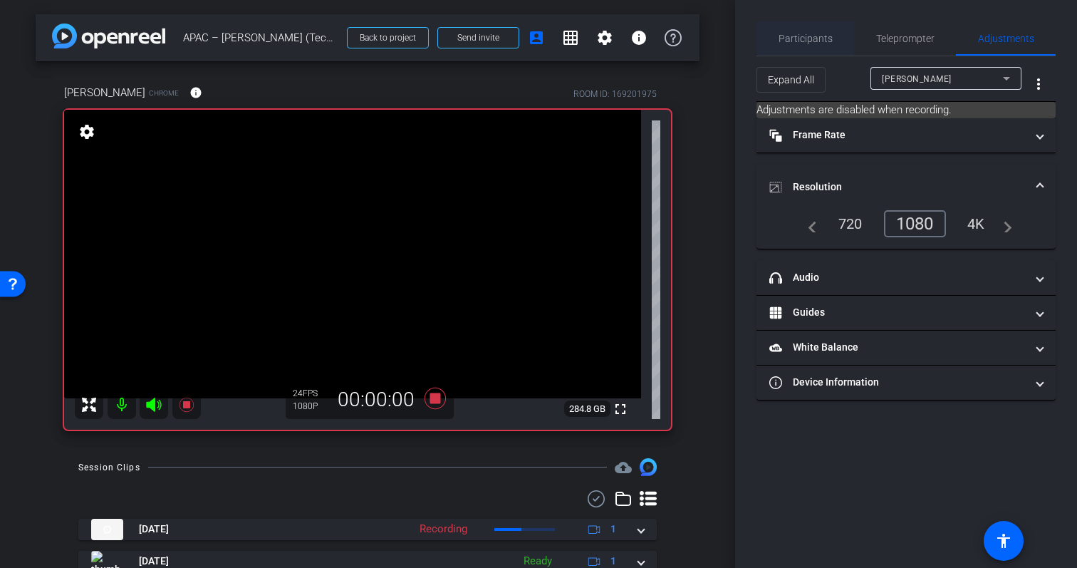
click at [788, 38] on span "Participants" at bounding box center [806, 38] width 54 height 10
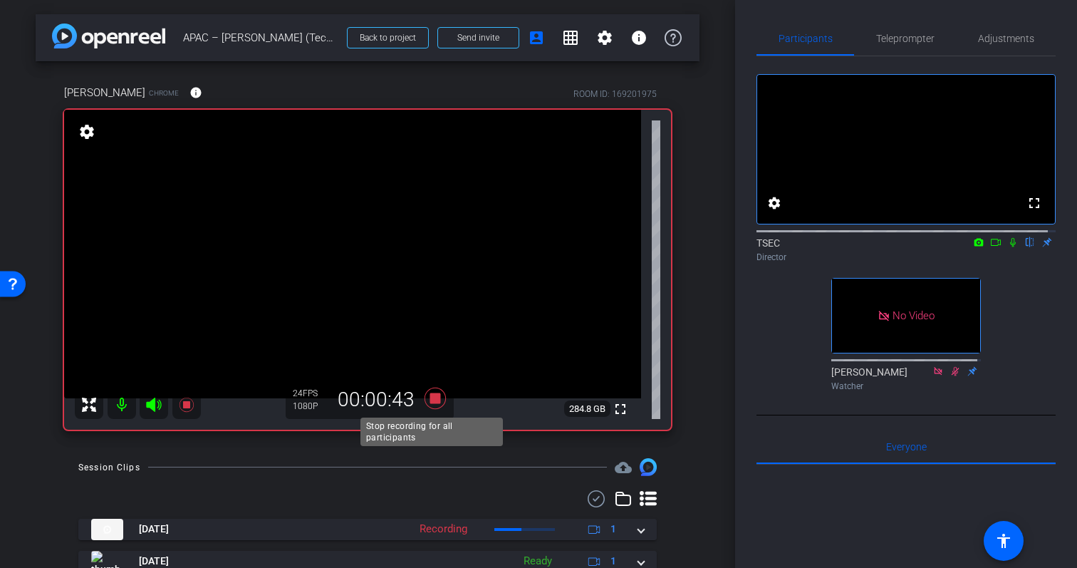
click at [430, 401] on icon at bounding box center [435, 397] width 21 height 21
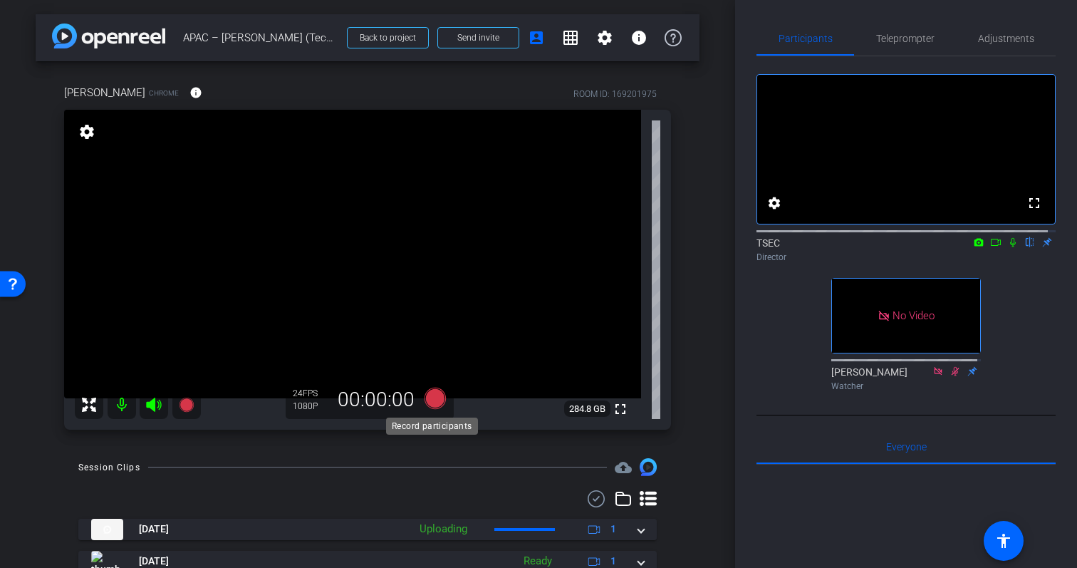
click at [435, 398] on icon at bounding box center [435, 397] width 21 height 21
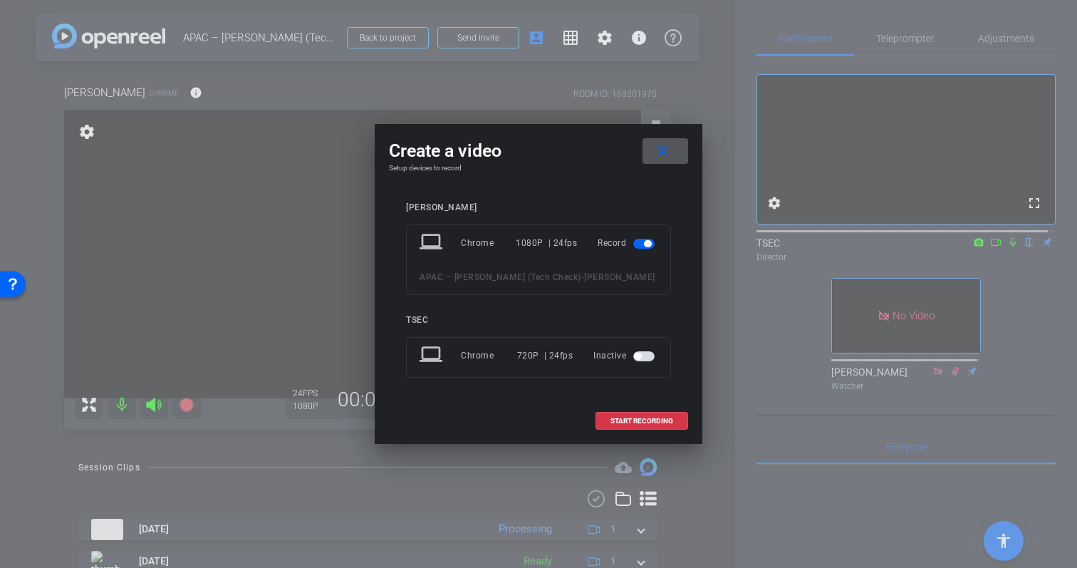
click at [667, 145] on mat-icon "close" at bounding box center [663, 151] width 18 height 18
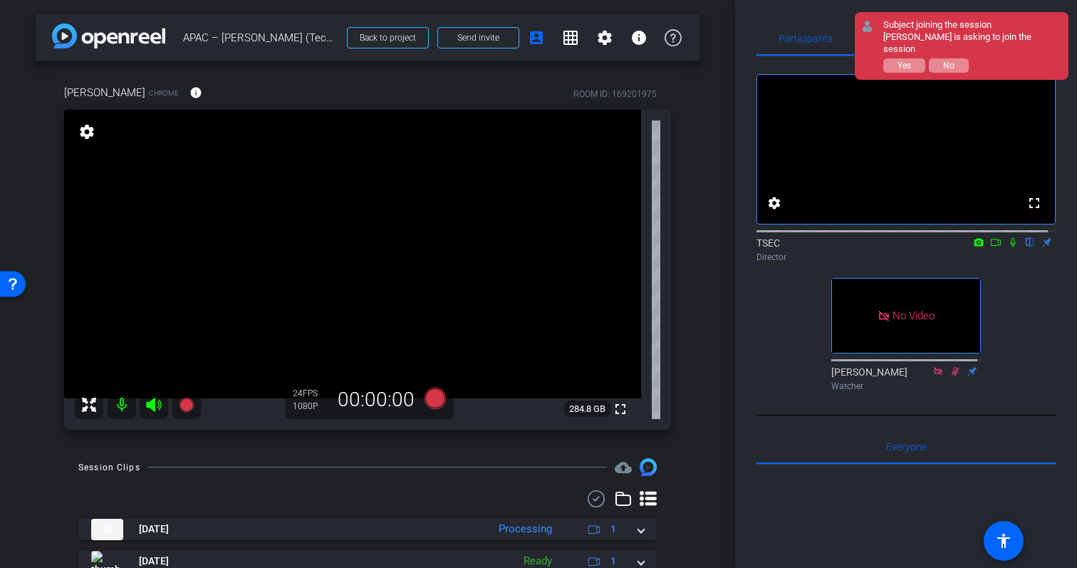
click at [930, 58] on div "Yes No" at bounding box center [972, 65] width 178 height 14
click at [940, 58] on button "No" at bounding box center [949, 65] width 40 height 14
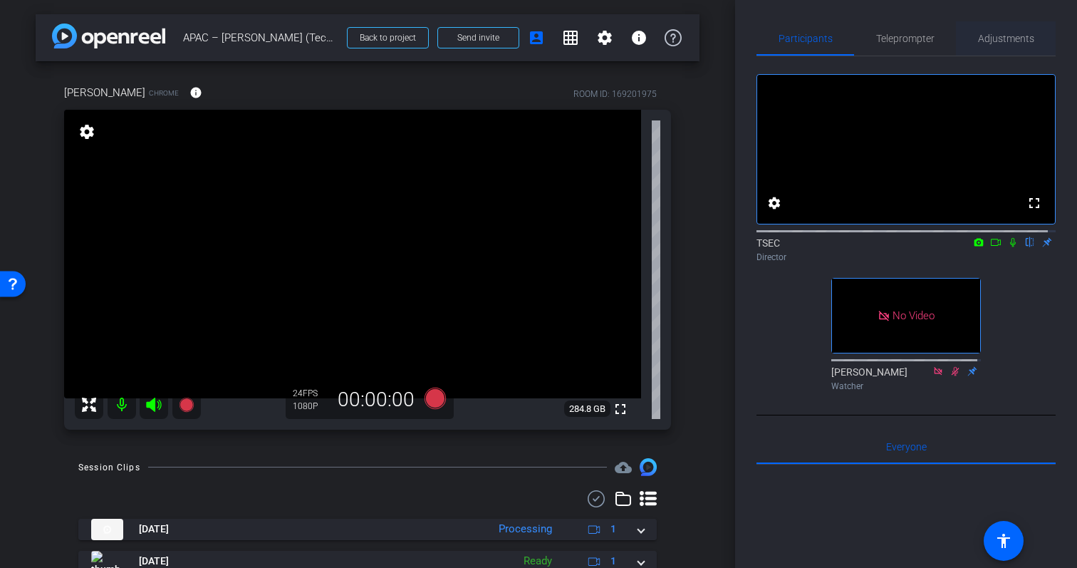
click at [1006, 41] on span "Adjustments" at bounding box center [1006, 38] width 56 height 10
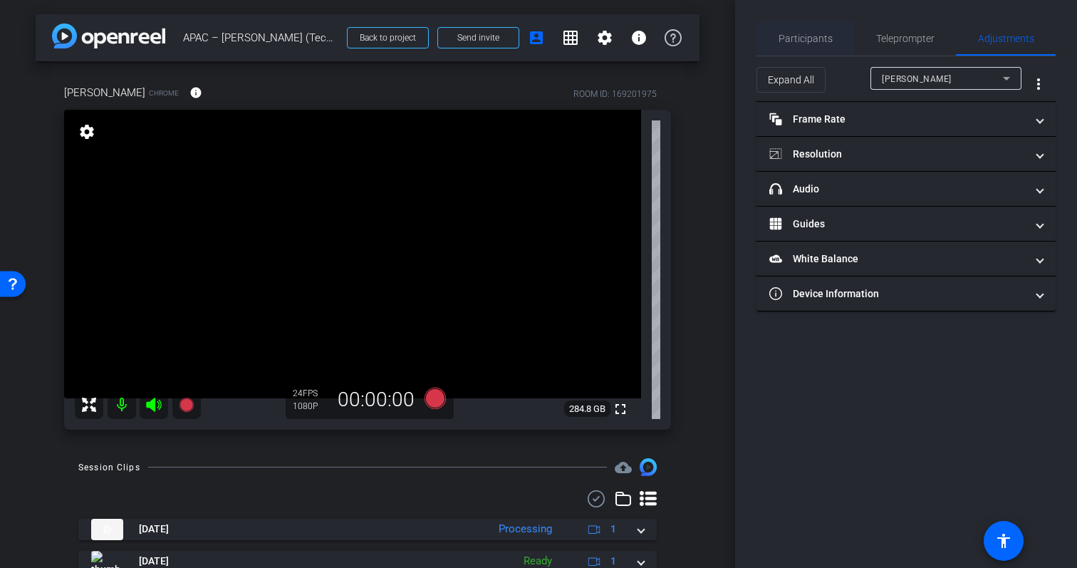
click at [815, 37] on span "Participants" at bounding box center [806, 38] width 54 height 10
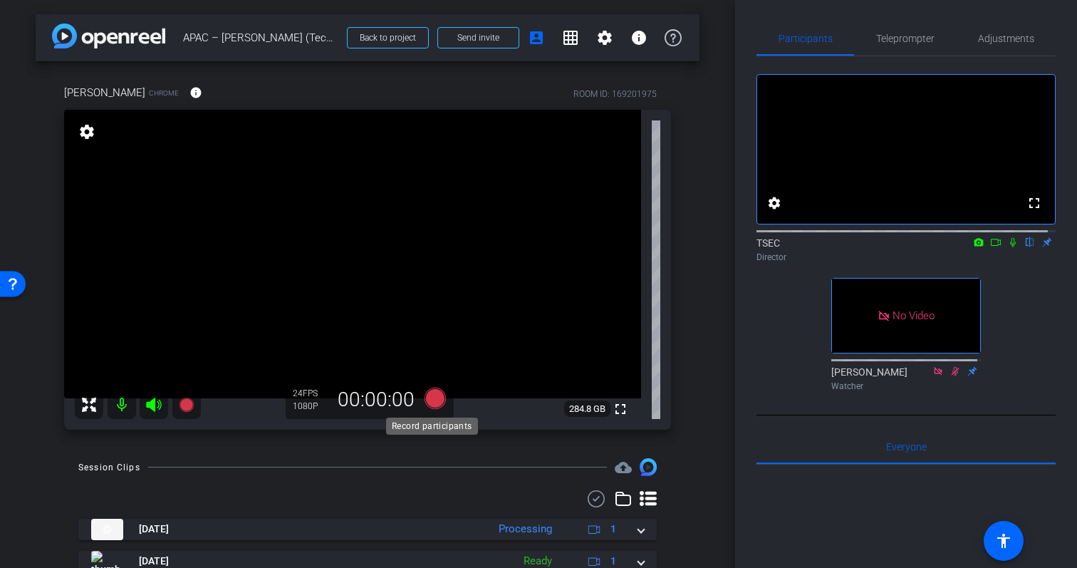
click at [429, 399] on icon at bounding box center [435, 397] width 21 height 21
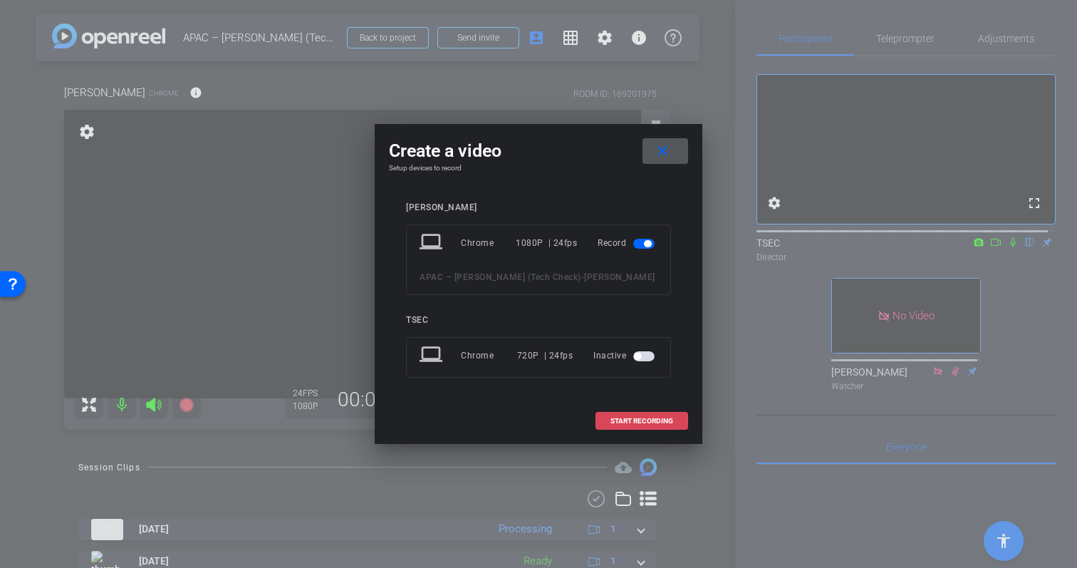
click at [621, 417] on span "START RECORDING" at bounding box center [641, 420] width 63 height 7
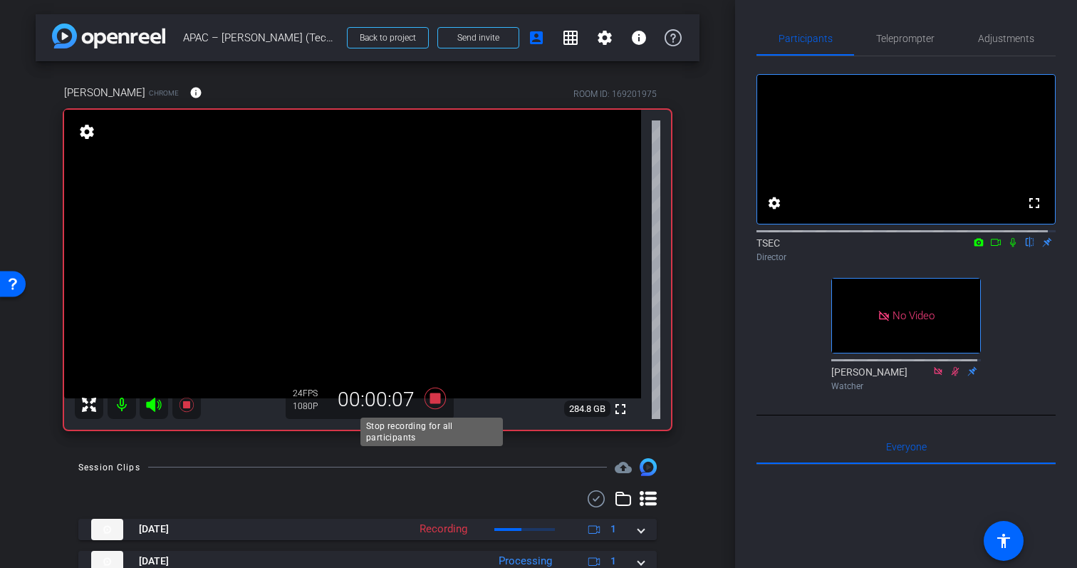
click at [432, 397] on icon at bounding box center [435, 397] width 21 height 21
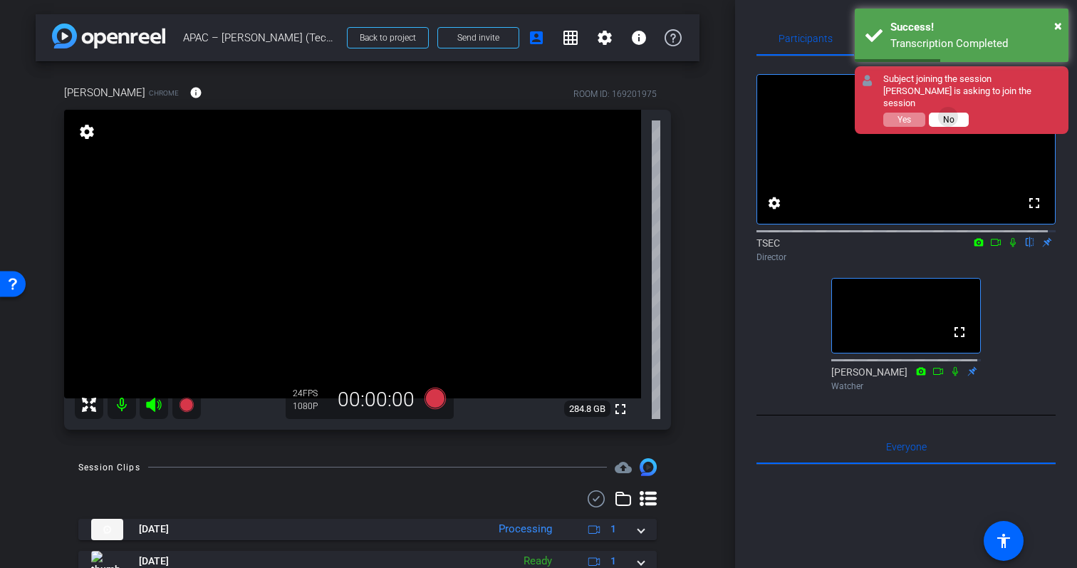
click at [948, 115] on span "No" at bounding box center [948, 120] width 11 height 10
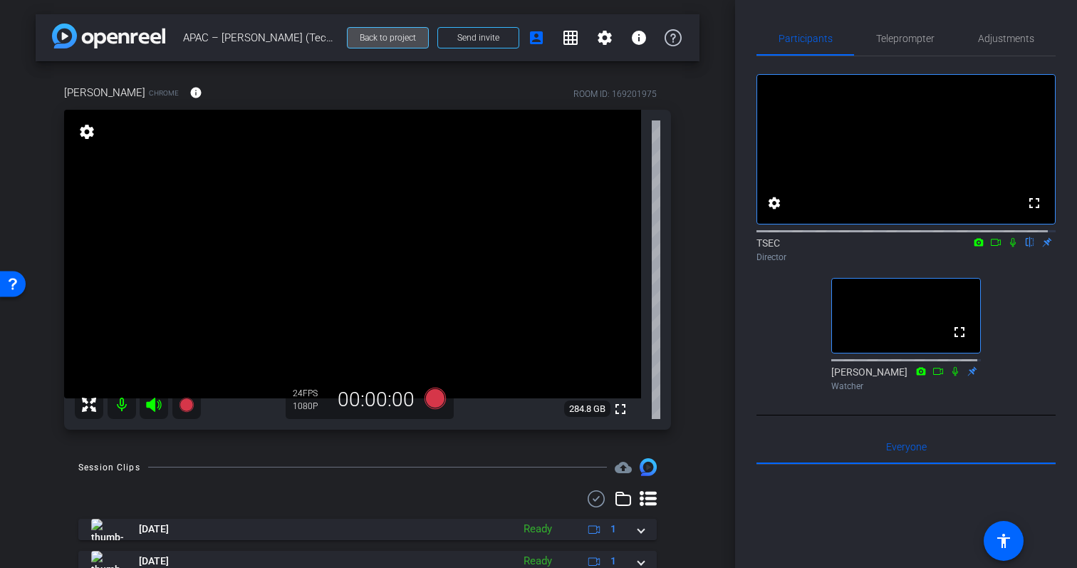
click at [380, 40] on span "Back to project" at bounding box center [388, 38] width 56 height 10
